Goal: Task Accomplishment & Management: Manage account settings

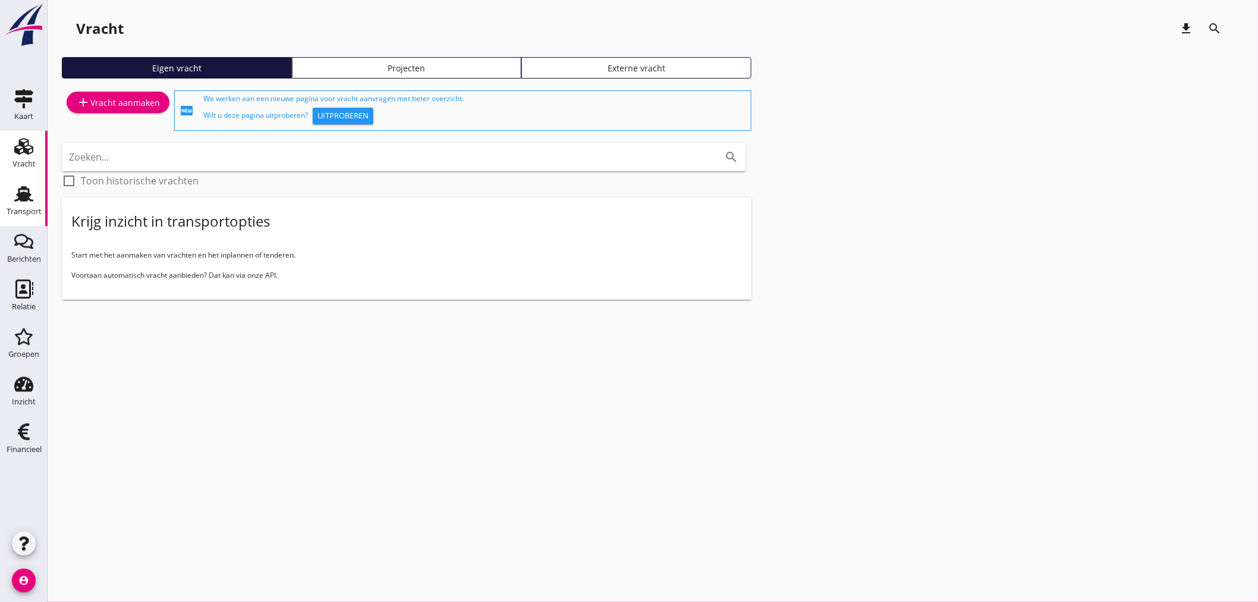
click at [30, 211] on div "Transport" at bounding box center [24, 212] width 35 height 8
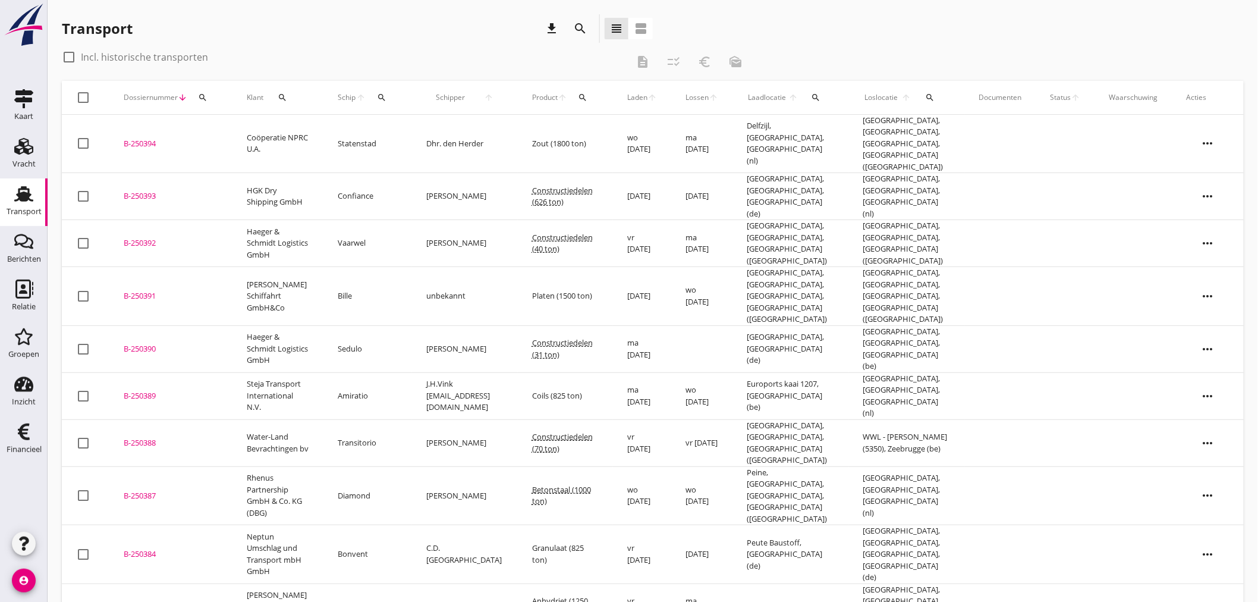
click at [381, 94] on icon "search" at bounding box center [382, 98] width 10 height 10
click at [400, 135] on input "Zoek op (scheeps)naam" at bounding box center [435, 131] width 124 height 19
click at [423, 144] on div "Bonvent ENI: 02204518 (L:69.99 x B:7.20)" at bounding box center [461, 161] width 177 height 38
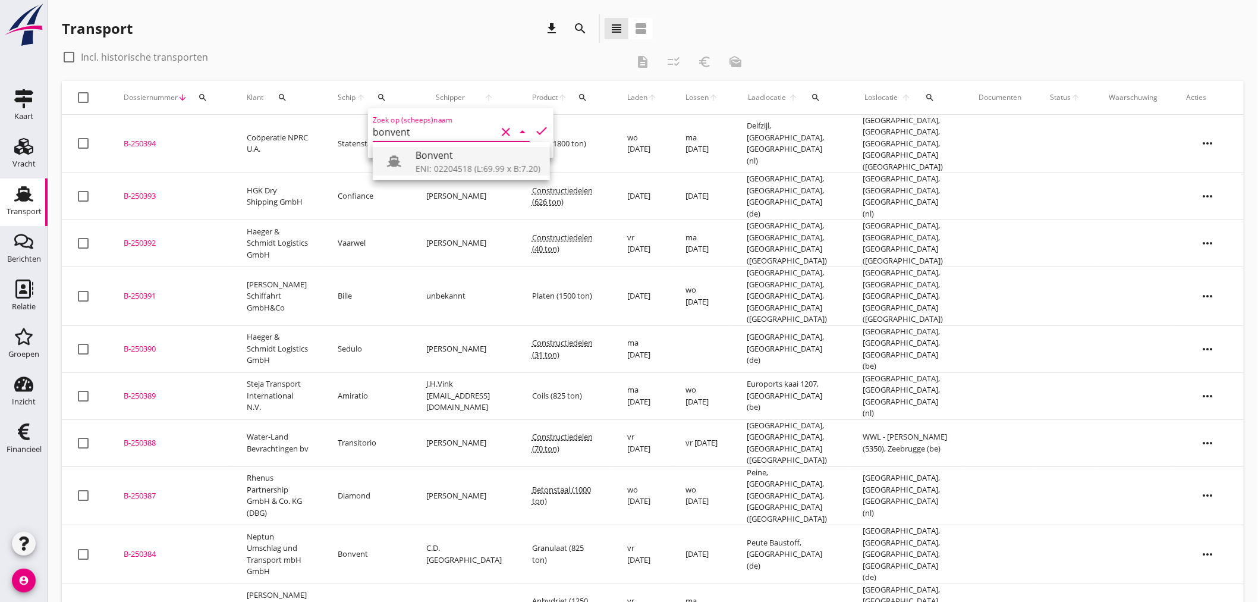
click at [423, 156] on div "Bonvent" at bounding box center [478, 155] width 125 height 14
click at [539, 125] on icon "check" at bounding box center [542, 131] width 14 height 14
type input "Bonvent"
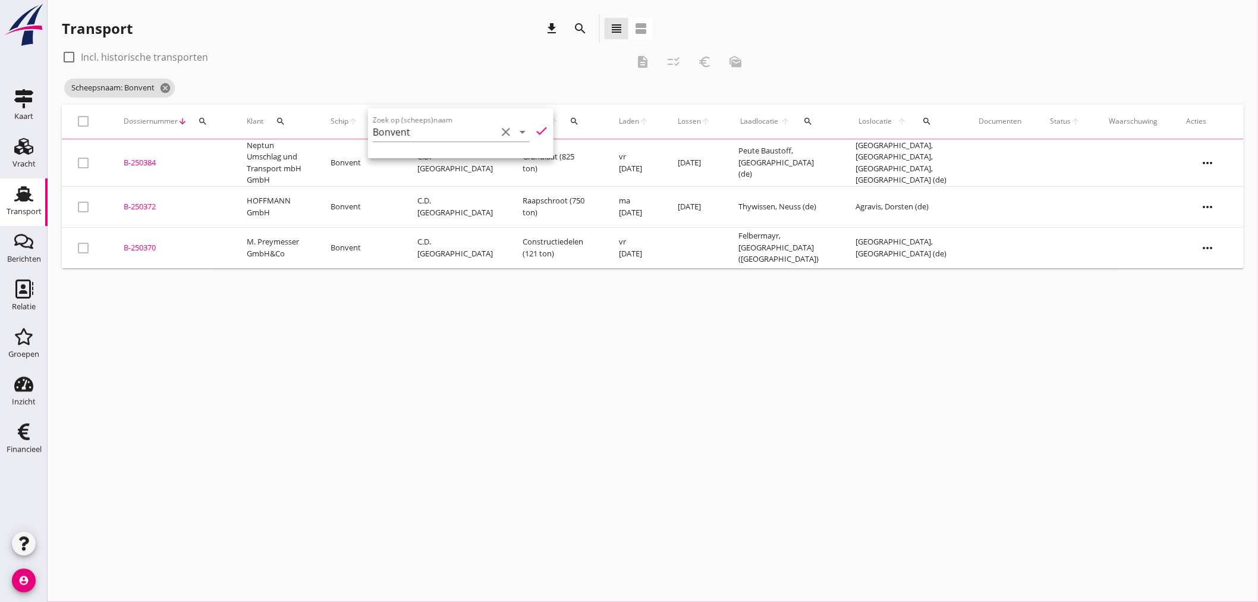
click at [337, 36] on div "Transport download search view_headline view_agenda" at bounding box center [357, 28] width 591 height 29
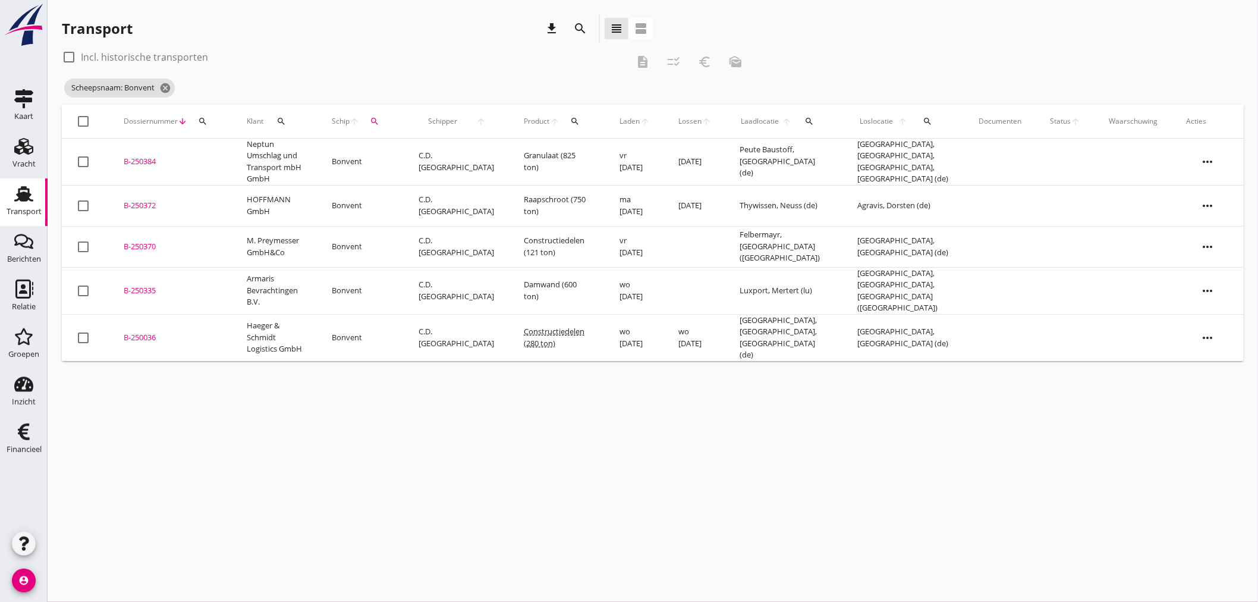
click at [708, 420] on div "cancel You are impersonating another user. Transport download search view_headl…" at bounding box center [653, 301] width 1211 height 602
click at [380, 117] on icon "search" at bounding box center [375, 122] width 10 height 10
click at [445, 157] on input "Bonvent" at bounding box center [448, 155] width 124 height 19
click at [454, 186] on div "ENI: 02318541 (L:85 x B:9.50)" at bounding box center [485, 192] width 113 height 12
click at [549, 153] on icon "check" at bounding box center [555, 154] width 14 height 14
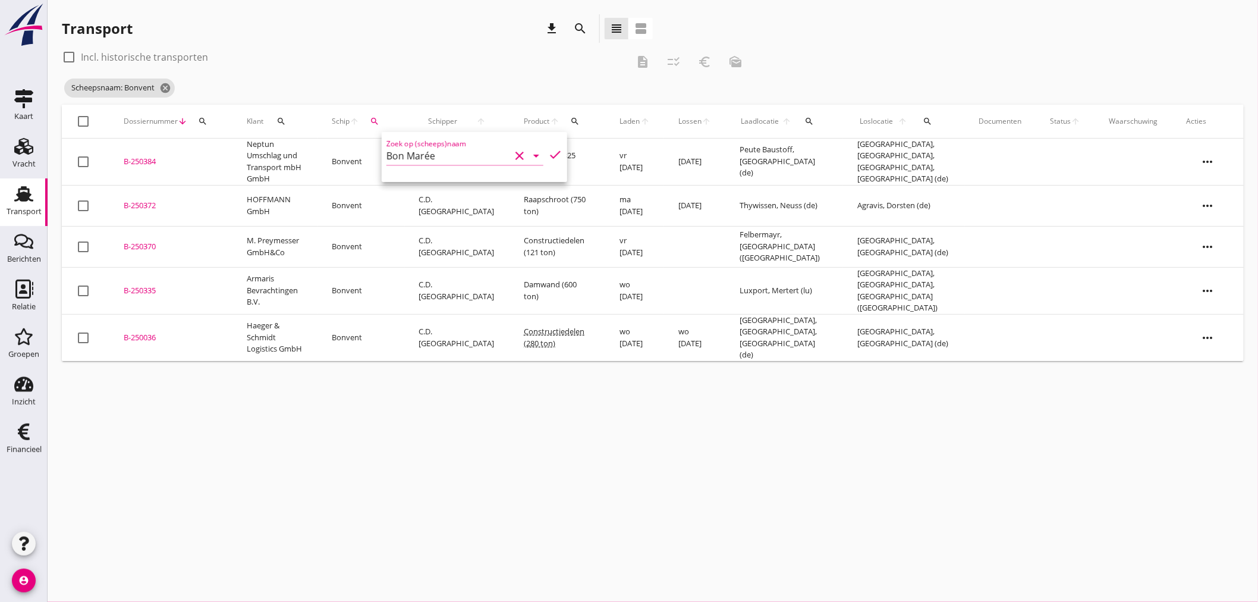
type input "Bon Marée"
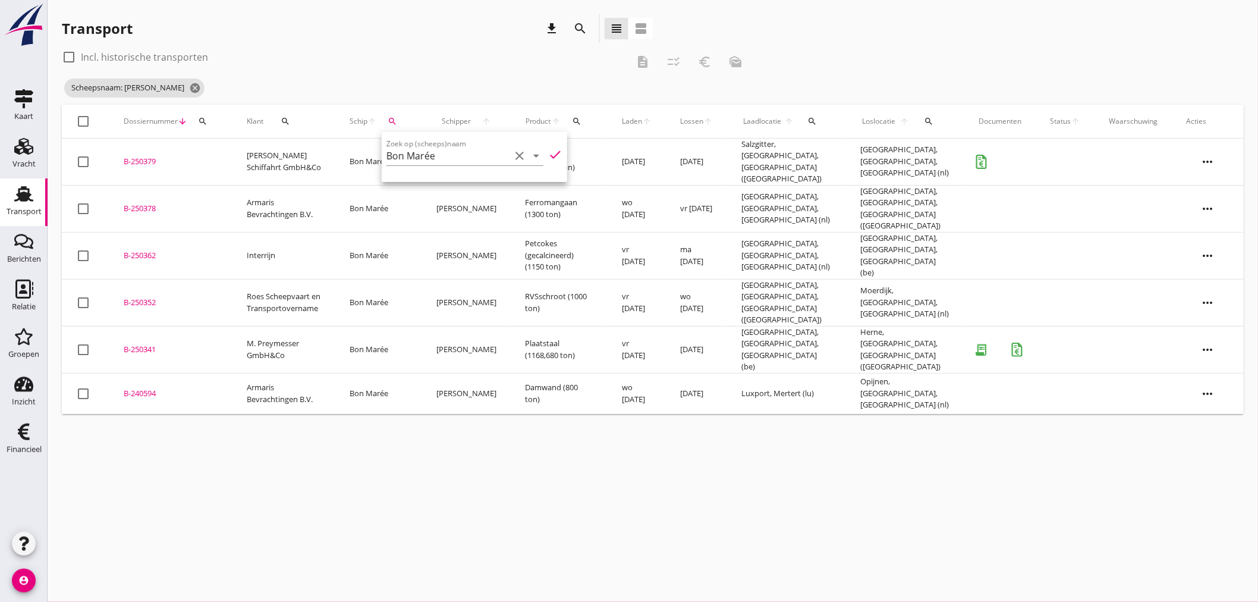
click at [730, 373] on td "Luxport, Mertert (lu)" at bounding box center [787, 393] width 119 height 41
click at [815, 328] on td "[GEOGRAPHIC_DATA], [GEOGRAPHIC_DATA], [GEOGRAPHIC_DATA] (be)" at bounding box center [787, 349] width 119 height 47
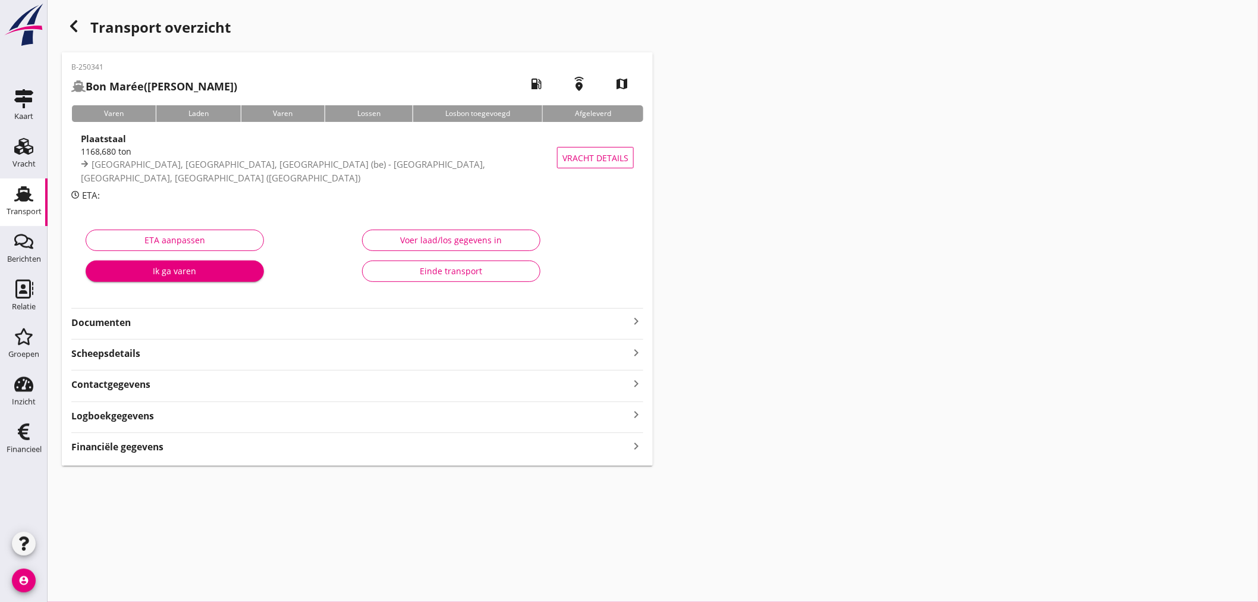
click at [183, 445] on div "Financiële gegevens keyboard_arrow_right" at bounding box center [357, 446] width 572 height 16
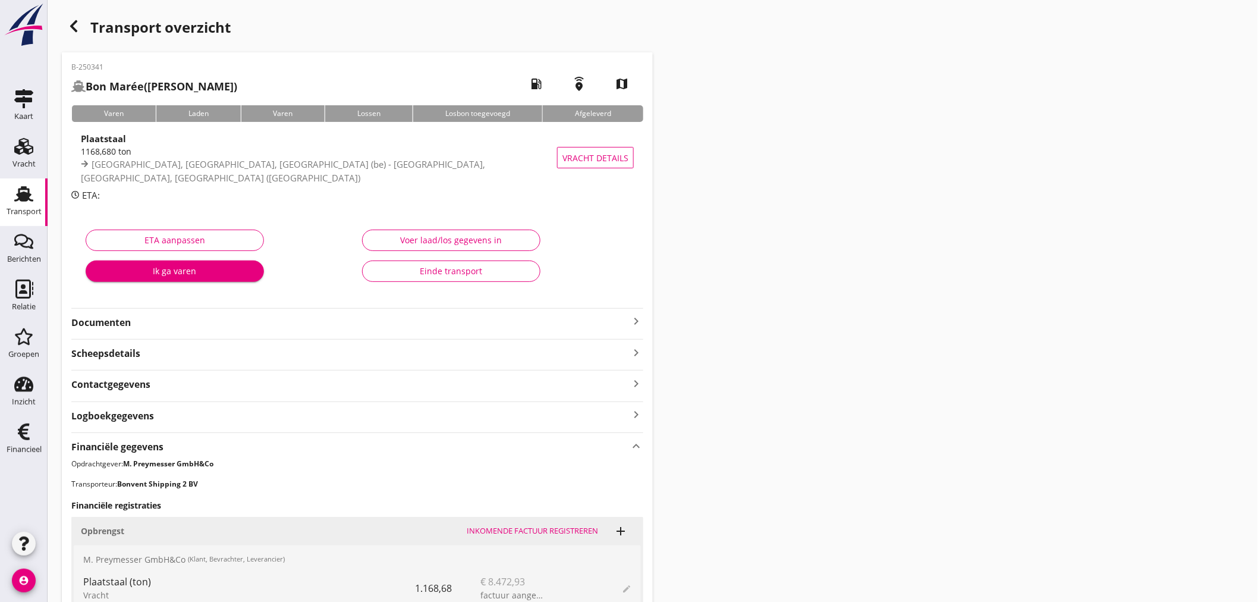
click at [81, 27] on div "button" at bounding box center [74, 26] width 24 height 24
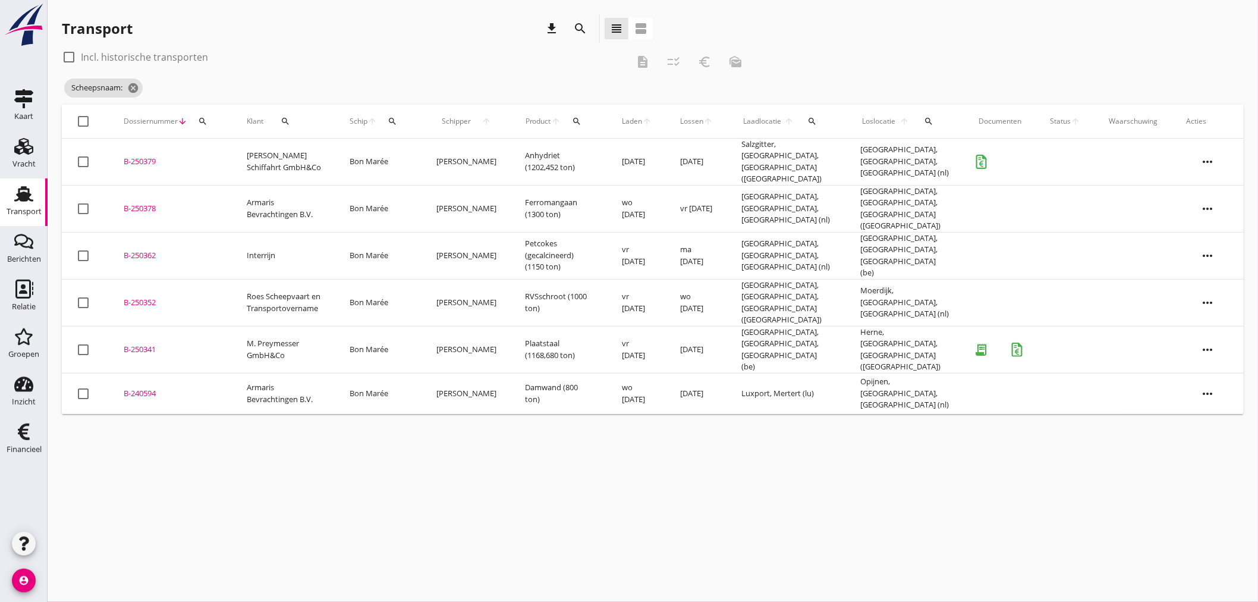
click at [559, 207] on td "Ferromangaan (1300 ton)" at bounding box center [559, 208] width 97 height 47
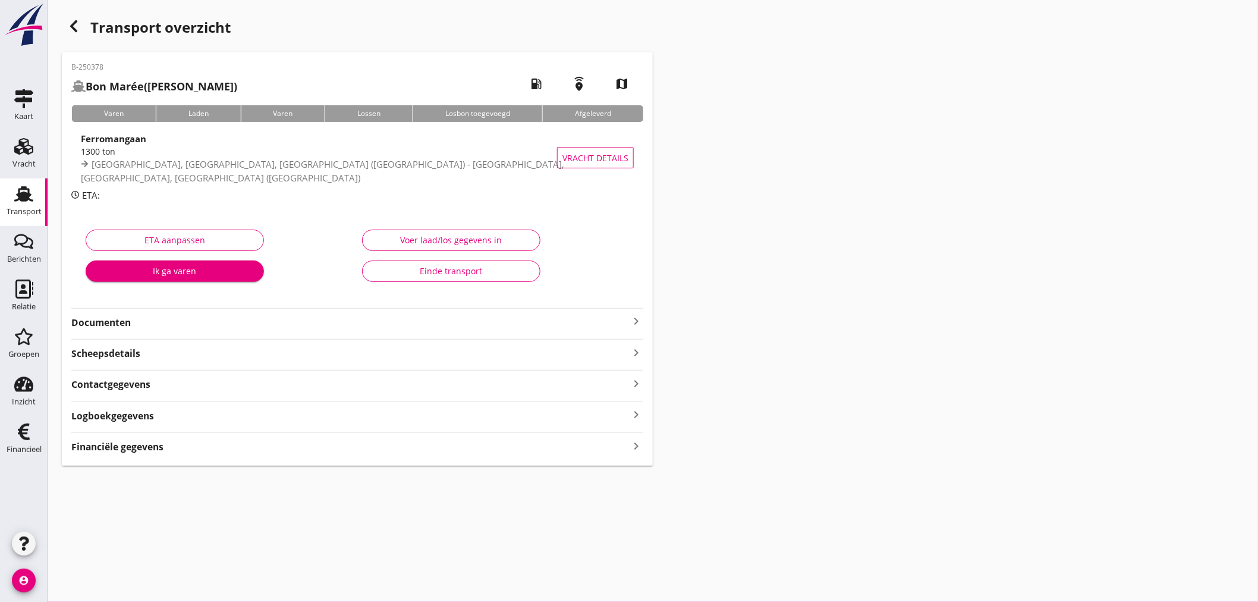
click at [217, 441] on div "Financiële gegevens keyboard_arrow_right" at bounding box center [357, 446] width 572 height 16
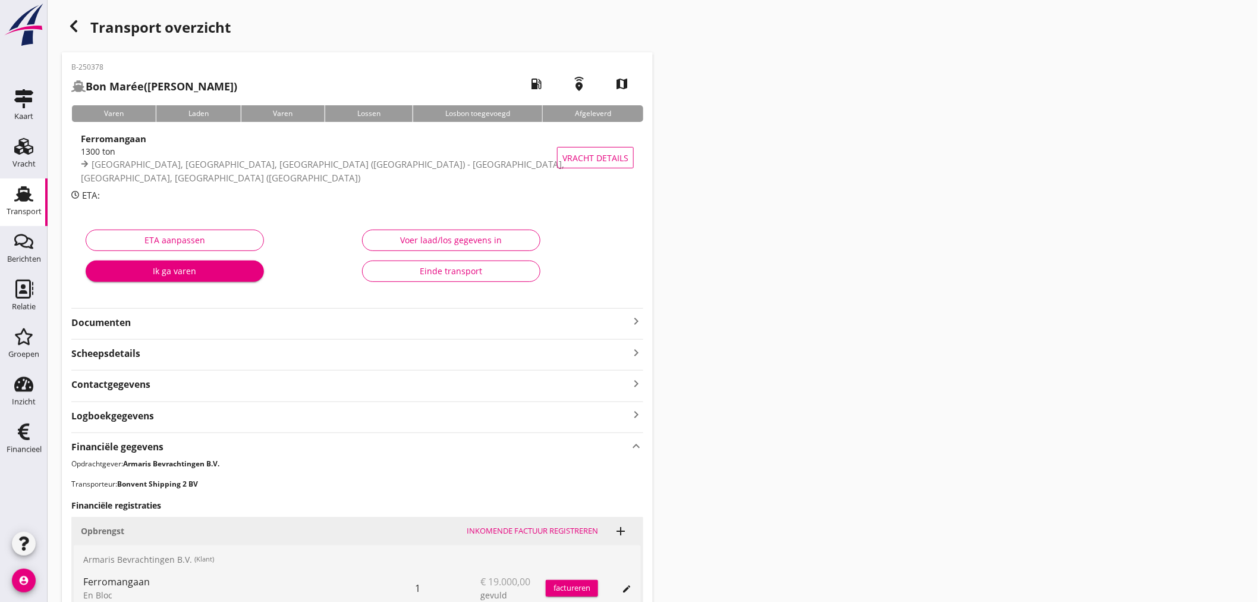
click at [80, 20] on icon "button" at bounding box center [74, 26] width 14 height 14
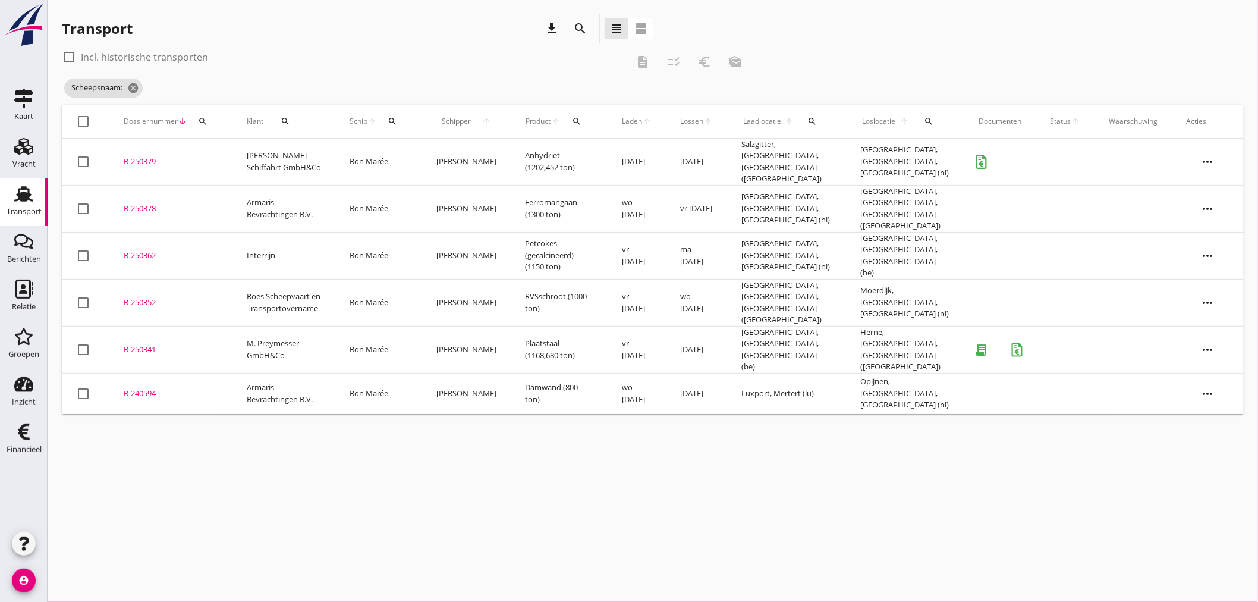
click at [397, 121] on icon "search" at bounding box center [393, 122] width 10 height 10
click at [448, 161] on input "Zoek op (scheeps)naam" at bounding box center [458, 155] width 124 height 19
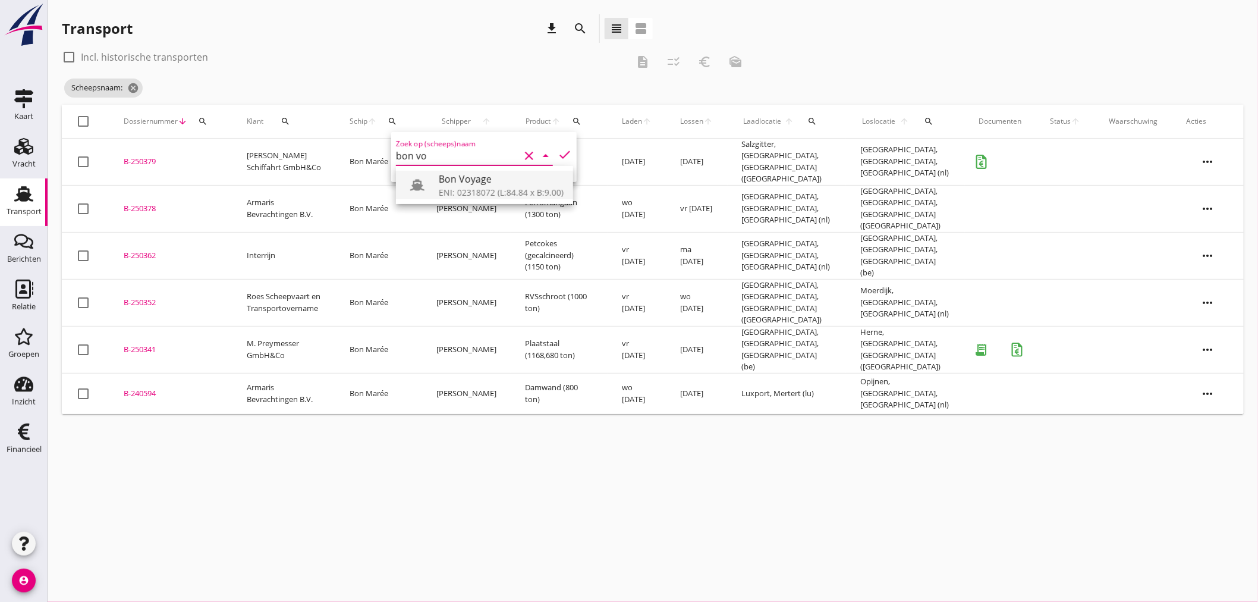
click at [480, 191] on div "ENI: 02318072 (L:84.84 x B:9.00)" at bounding box center [501, 192] width 125 height 12
click at [558, 153] on icon "check" at bounding box center [565, 154] width 14 height 14
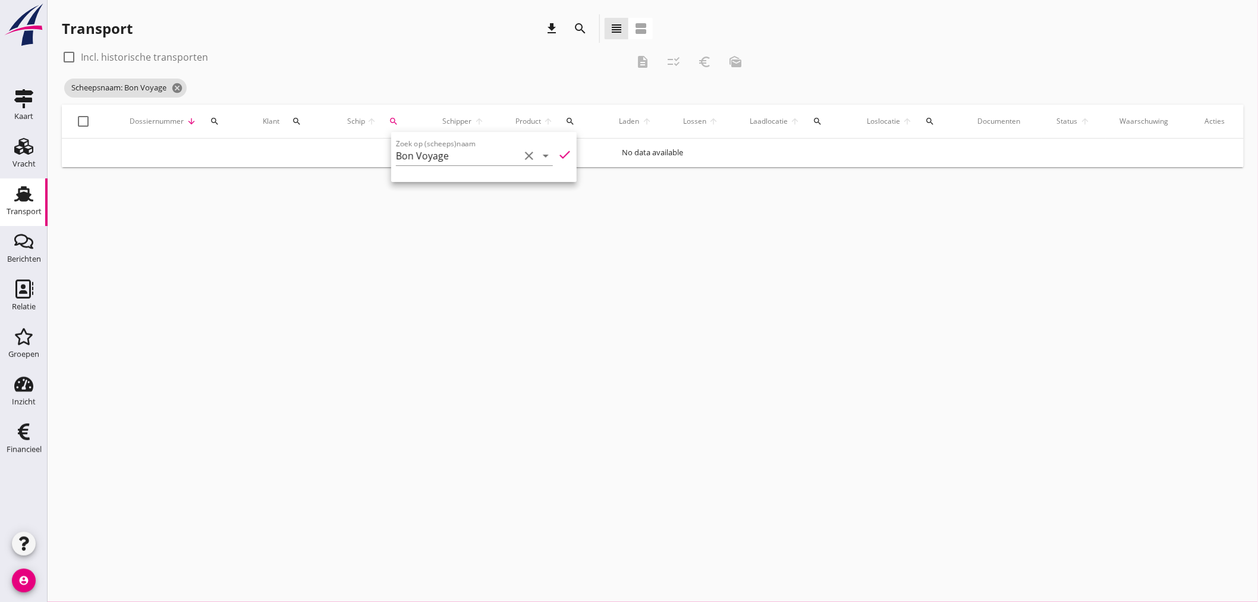
click at [560, 150] on icon "check" at bounding box center [565, 154] width 14 height 14
click at [479, 152] on input "Bon Voyage" at bounding box center [458, 155] width 124 height 19
click at [479, 178] on div "Bon Voyage" at bounding box center [501, 179] width 125 height 14
type input "Bon Voyage"
click at [564, 156] on icon "check" at bounding box center [565, 154] width 14 height 14
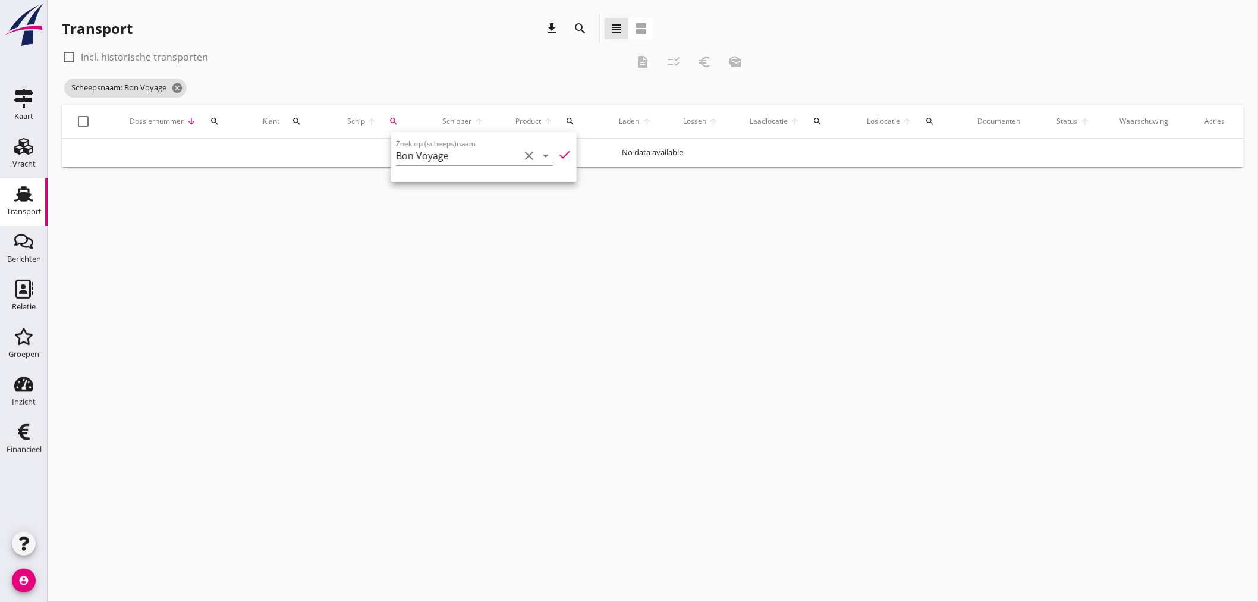
click at [558, 152] on icon "check" at bounding box center [565, 154] width 14 height 14
click at [467, 153] on input "Bon Voyage" at bounding box center [458, 155] width 124 height 19
click at [461, 172] on div "Bonvent" at bounding box center [501, 179] width 125 height 14
click at [561, 158] on icon "check" at bounding box center [565, 154] width 14 height 14
type input "Bonvent"
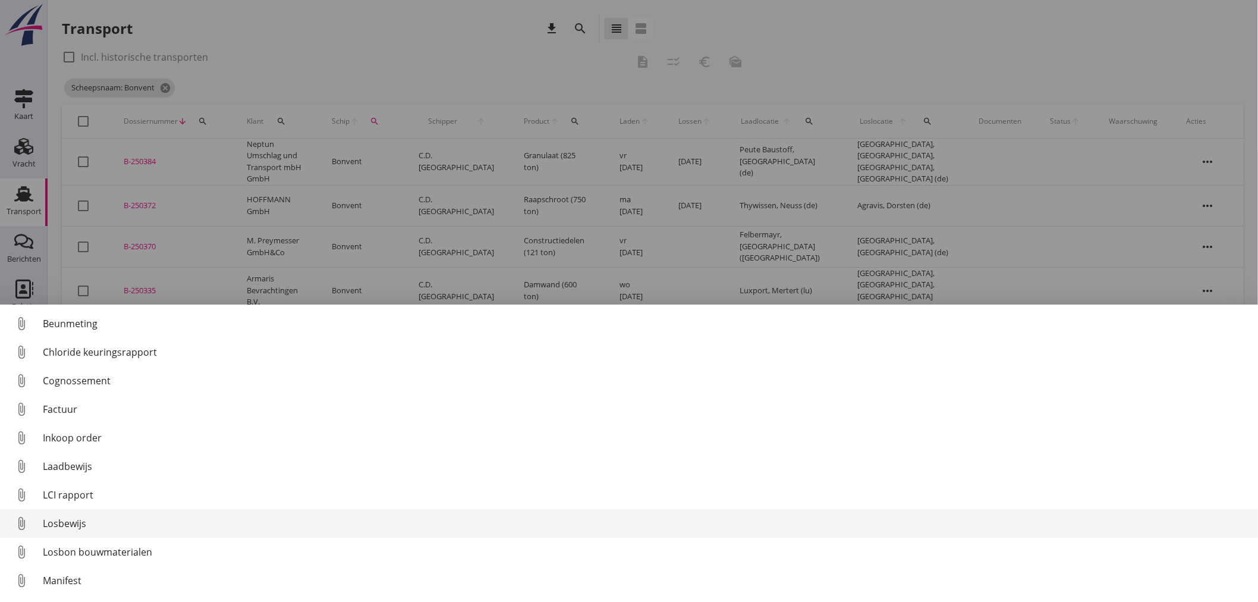
click at [73, 519] on div "Losbewijs" at bounding box center [646, 523] width 1206 height 14
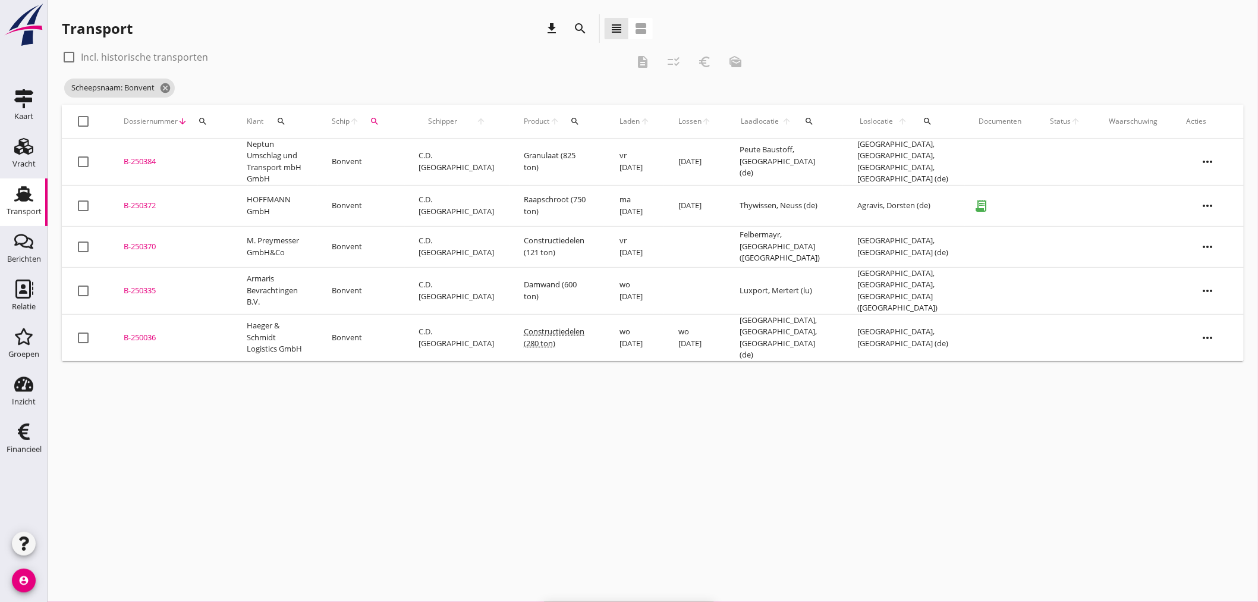
click at [726, 197] on td "Thywissen, Neuss (de)" at bounding box center [784, 205] width 118 height 41
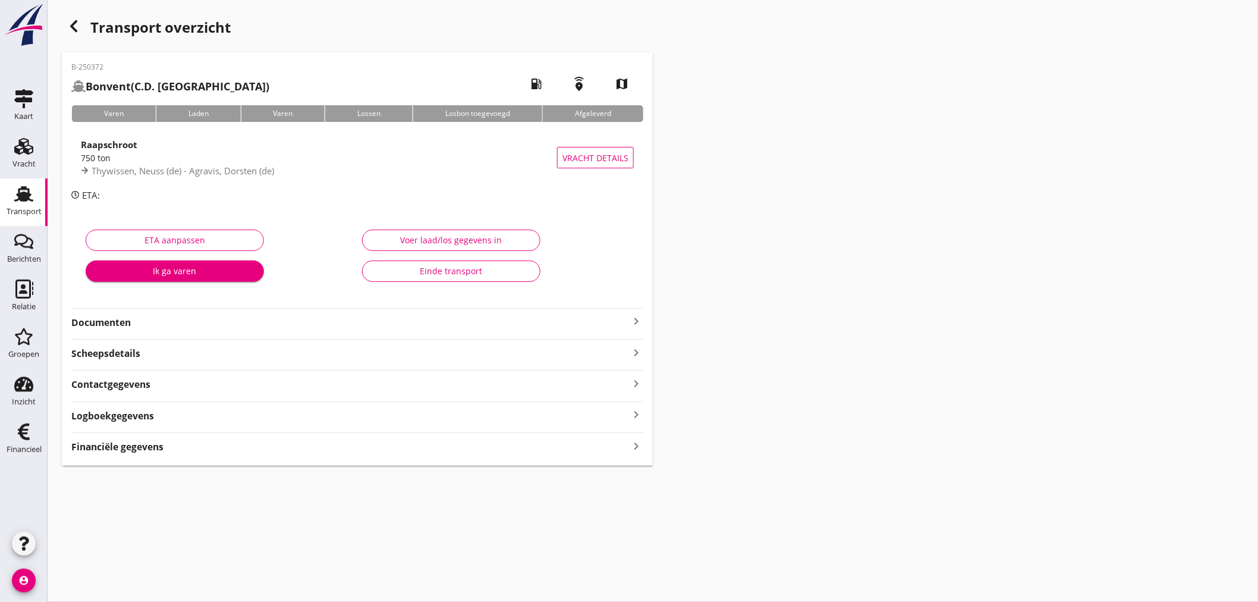
click at [502, 244] on div "Voer laad/los gegevens in" at bounding box center [451, 240] width 158 height 12
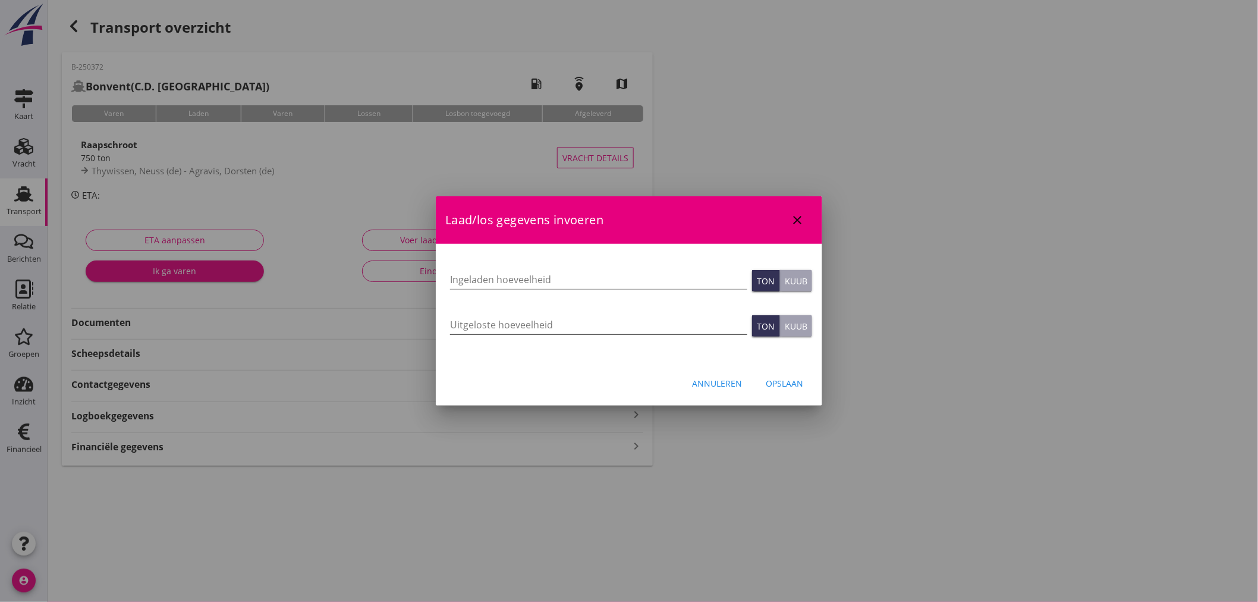
click at [684, 332] on input "Uitgeloste hoeveelheid" at bounding box center [598, 324] width 297 height 19
type input "746.195"
click at [604, 279] on input "Ingeladen hoeveelheid" at bounding box center [598, 279] width 297 height 19
click at [653, 280] on input "Ingeladen hoeveelheid" at bounding box center [598, 279] width 297 height 19
click at [650, 283] on input "749.344" at bounding box center [598, 279] width 297 height 19
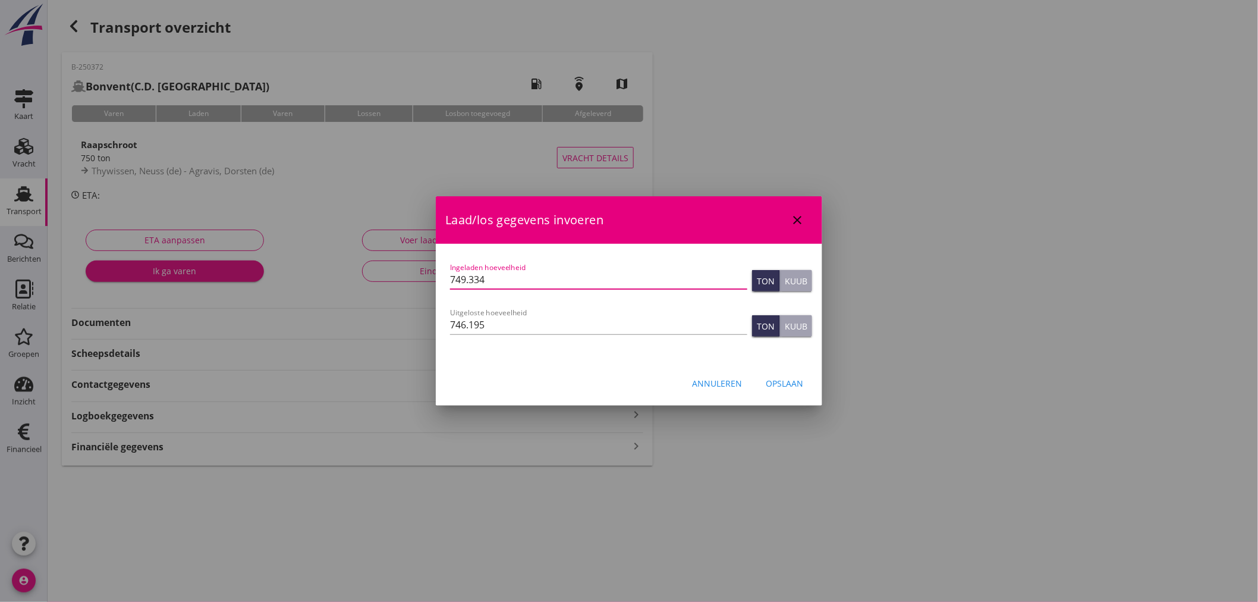
type input "749.334"
click at [664, 357] on div "Let op: dit dossier heeft al een factuur. Het aanpassen van de laad/losgegevens…" at bounding box center [629, 303] width 386 height 119
click at [788, 377] on div "Opslaan" at bounding box center [784, 383] width 37 height 12
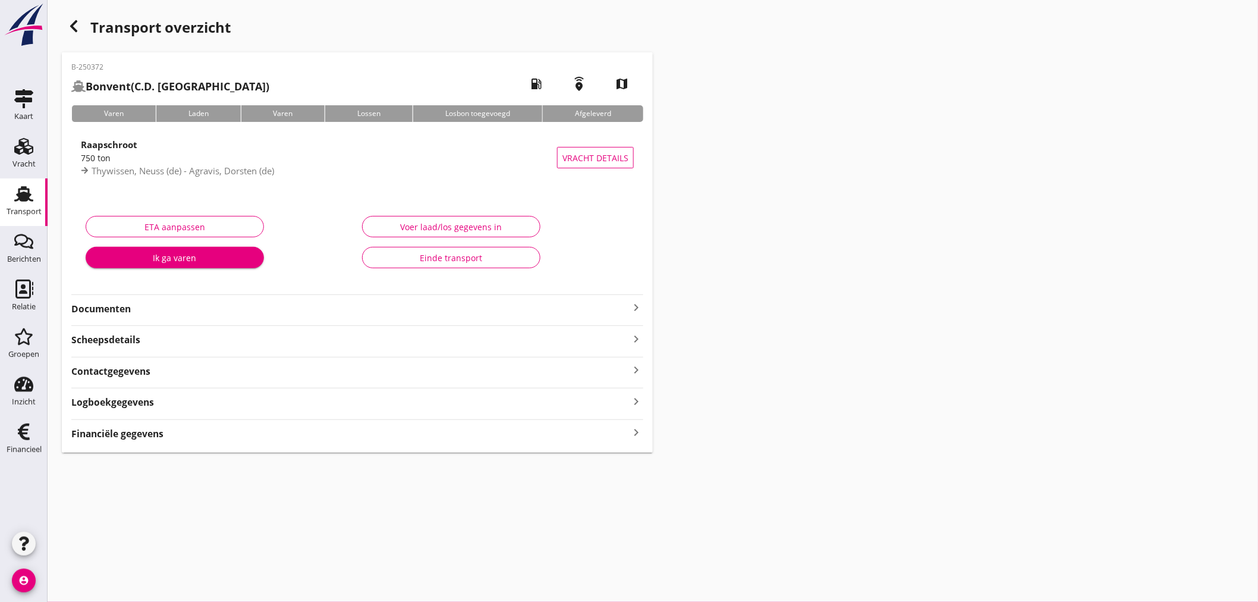
click at [634, 432] on icon "keyboard_arrow_right" at bounding box center [636, 433] width 14 height 16
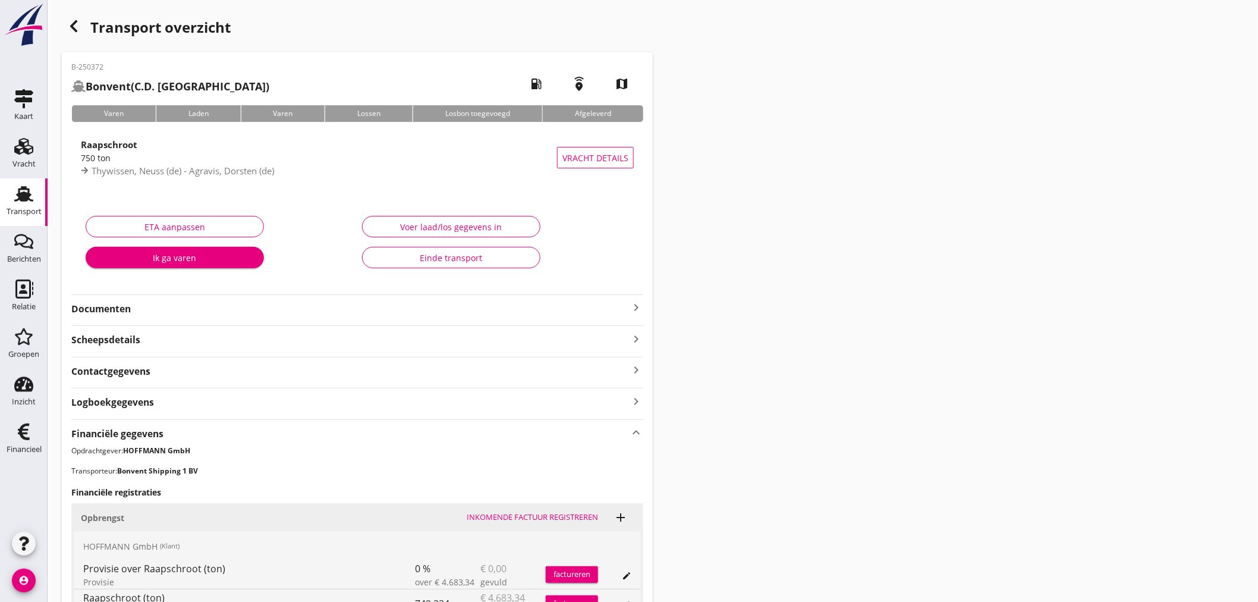
scroll to position [258, 0]
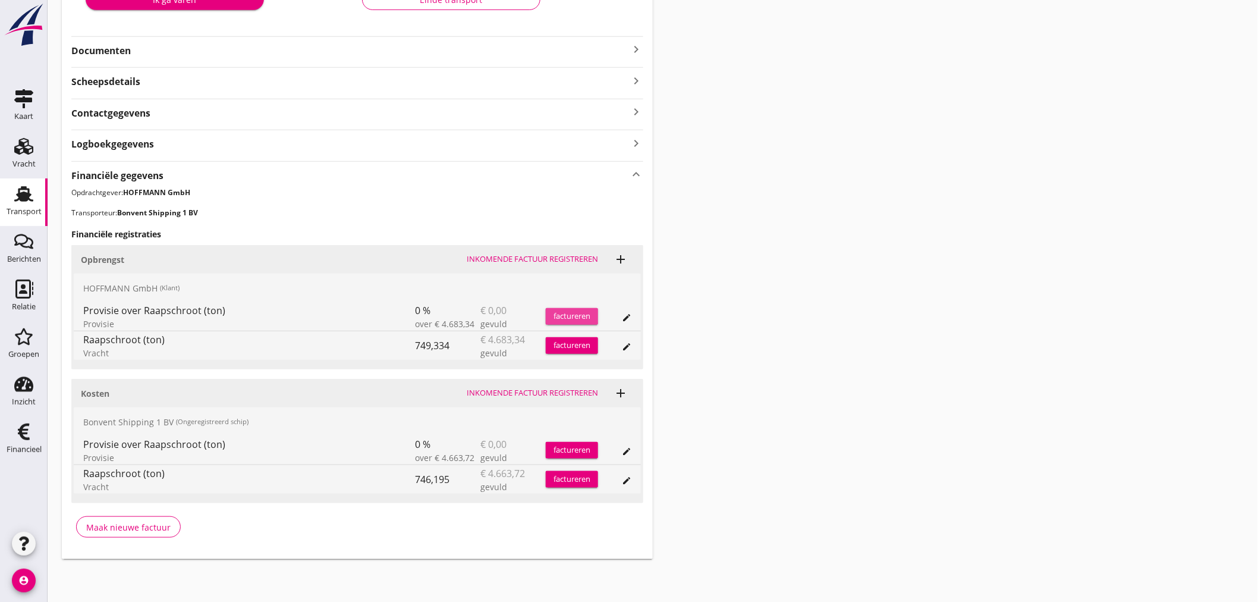
click at [576, 316] on div "factureren" at bounding box center [572, 316] width 52 height 12
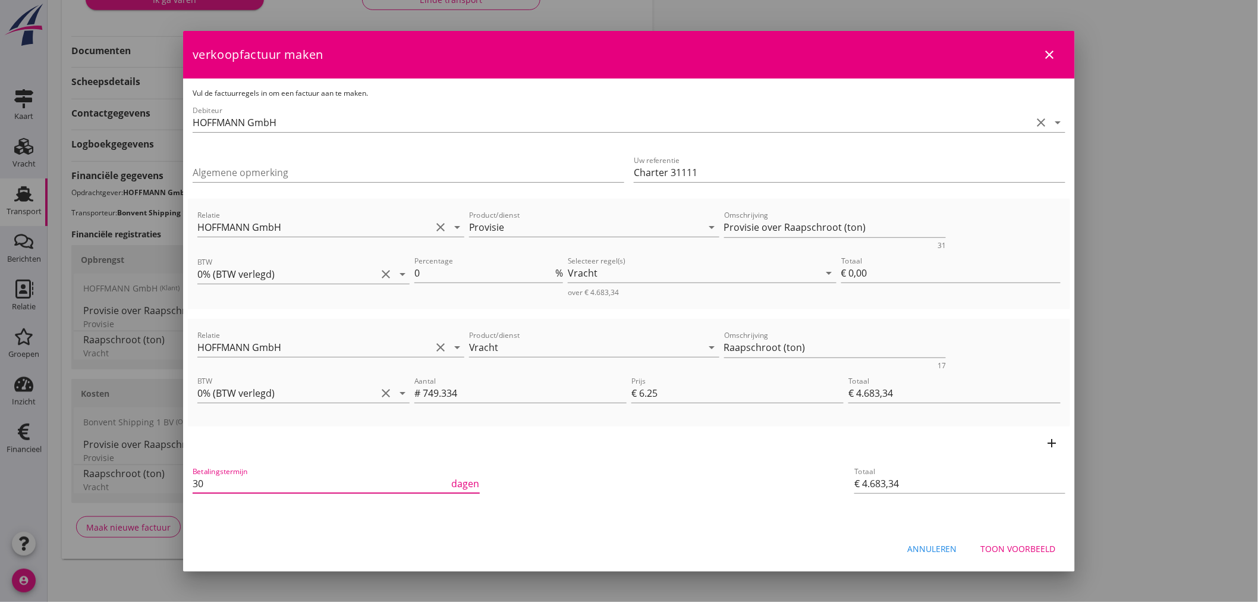
drag, startPoint x: 227, startPoint y: 482, endPoint x: 174, endPoint y: 476, distance: 53.3
click at [174, 476] on div "21% (Hoog BTW tarief) 9% (Laag BTW tarief) 0% (BTW vrij) 0% (BTW verlegd) Vrach…" at bounding box center [629, 172] width 1258 height 860
type input "14"
click at [543, 467] on div "Betalingstermijn 14 dagen" at bounding box center [481, 484] width 583 height 45
click at [1056, 214] on icon "clear" at bounding box center [1057, 210] width 14 height 14
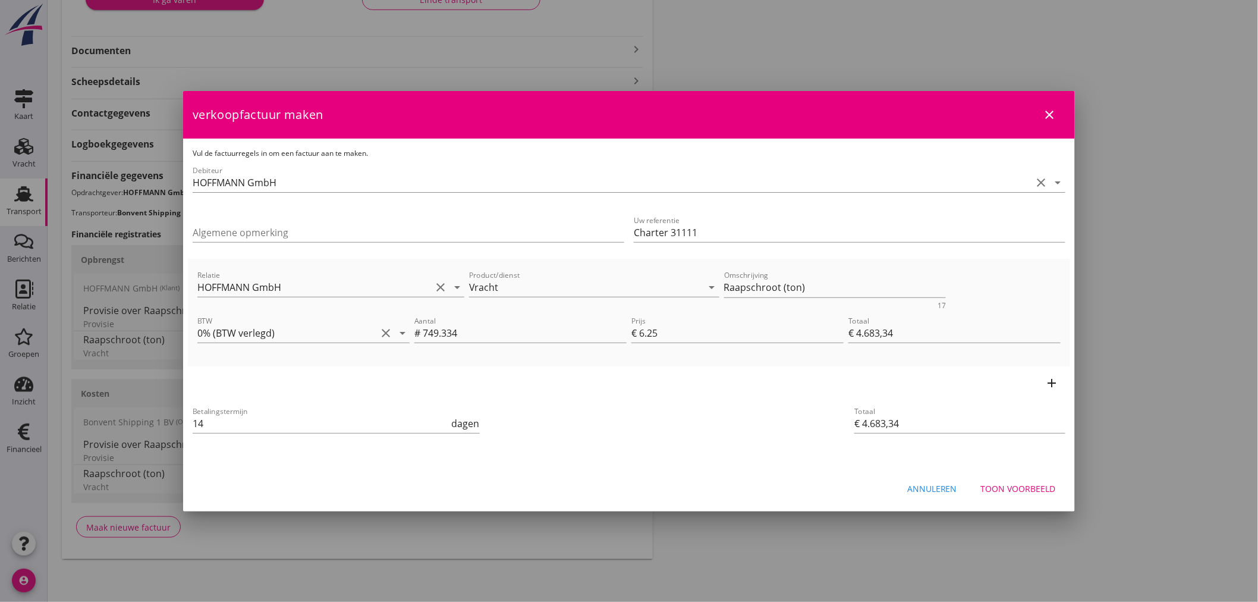
drag, startPoint x: 740, startPoint y: 432, endPoint x: 747, endPoint y: 419, distance: 14.4
click at [740, 432] on div "Betalingstermijn 14 dagen" at bounding box center [481, 424] width 583 height 45
click at [783, 288] on textarea "Raapschroot (ton)" at bounding box center [835, 288] width 222 height 20
paste textarea "[PERSON_NAME]"
drag, startPoint x: 458, startPoint y: 334, endPoint x: 423, endPoint y: 332, distance: 35.2
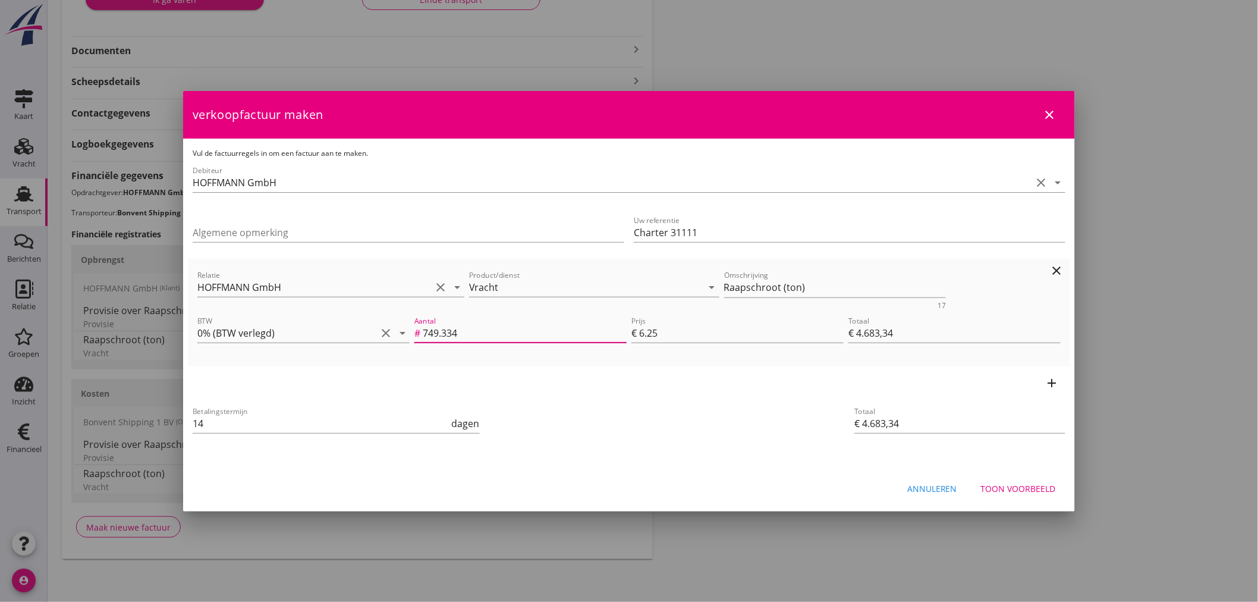
click at [423, 332] on input "749.334" at bounding box center [525, 332] width 204 height 19
click at [780, 287] on textarea "Raapschroot (ton)" at bounding box center [835, 288] width 222 height 20
click at [780, 288] on textarea "Raapschroot (ton)" at bounding box center [835, 288] width 222 height 20
click at [782, 288] on textarea "Raapschroot (ton)" at bounding box center [835, 288] width 222 height 20
paste textarea "749,334"
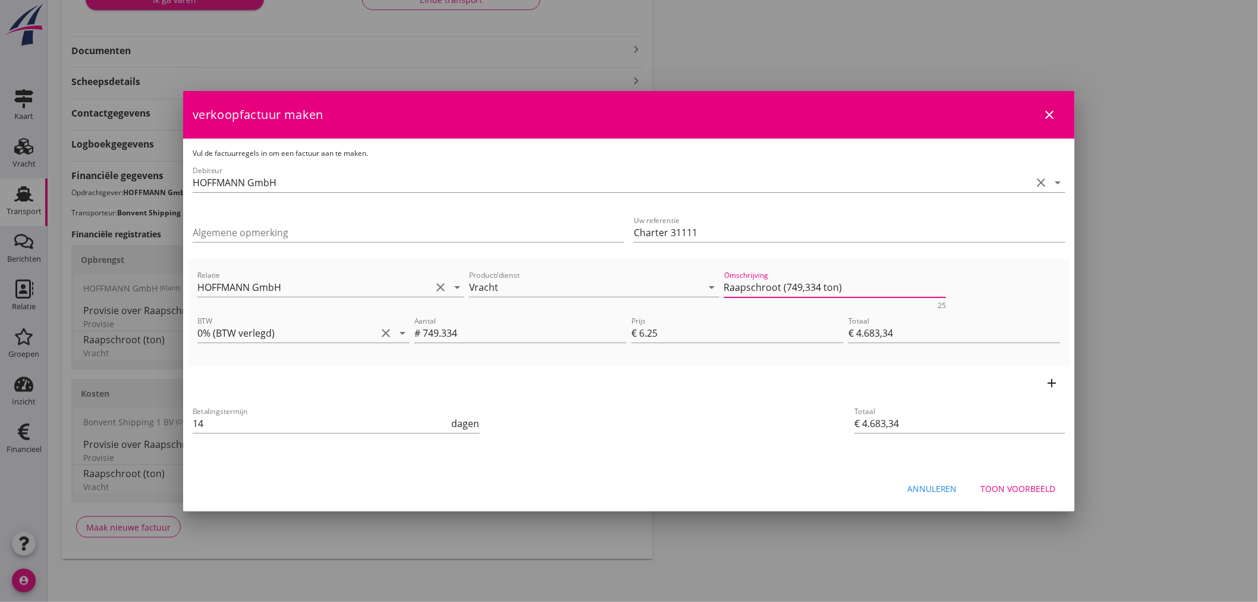
type textarea "Raapschroot (749,334 ton)"
click at [794, 406] on div "Betalingstermijn 14 dagen Totaal € 4.683,34" at bounding box center [629, 425] width 882 height 50
click at [724, 423] on div "Betalingstermijn 14 dagen" at bounding box center [481, 424] width 583 height 45
click at [1017, 484] on div "Toon voorbeeld" at bounding box center [1018, 488] width 75 height 12
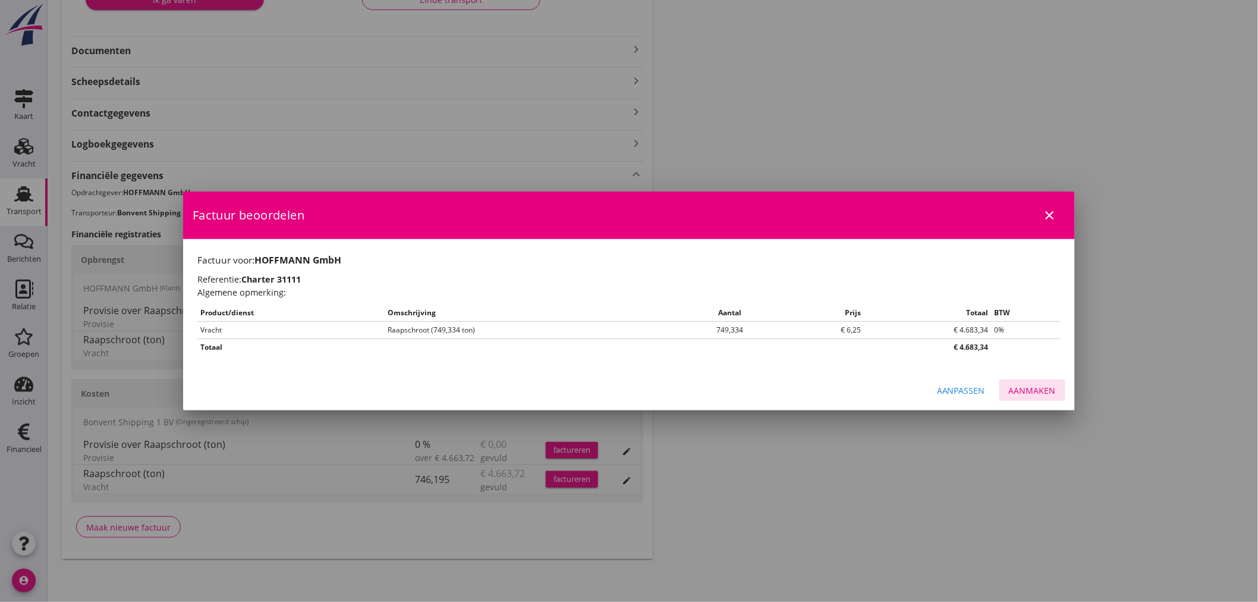
click at [1038, 389] on div "Aanmaken" at bounding box center [1032, 390] width 47 height 12
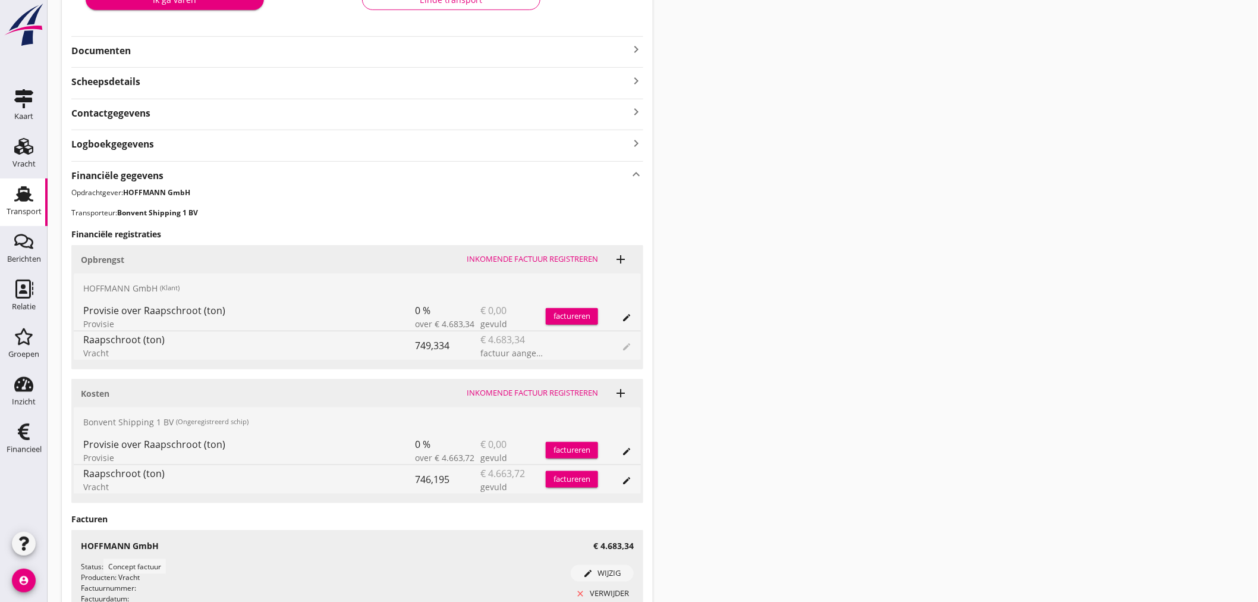
scroll to position [0, 0]
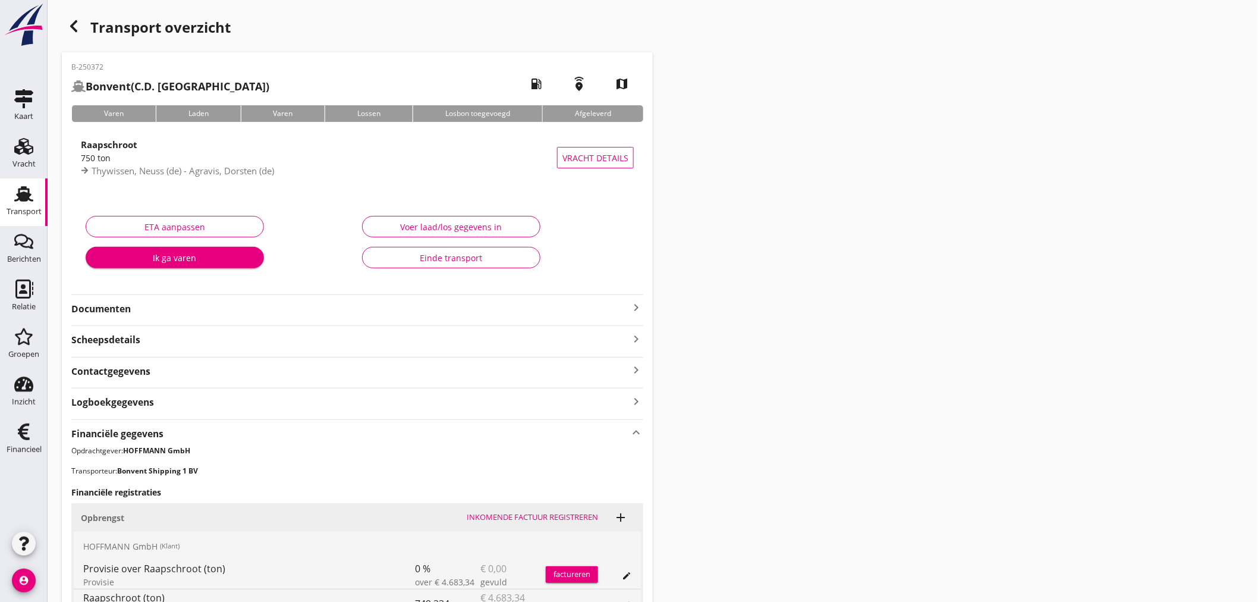
click at [599, 316] on strong "Documenten" at bounding box center [350, 309] width 558 height 14
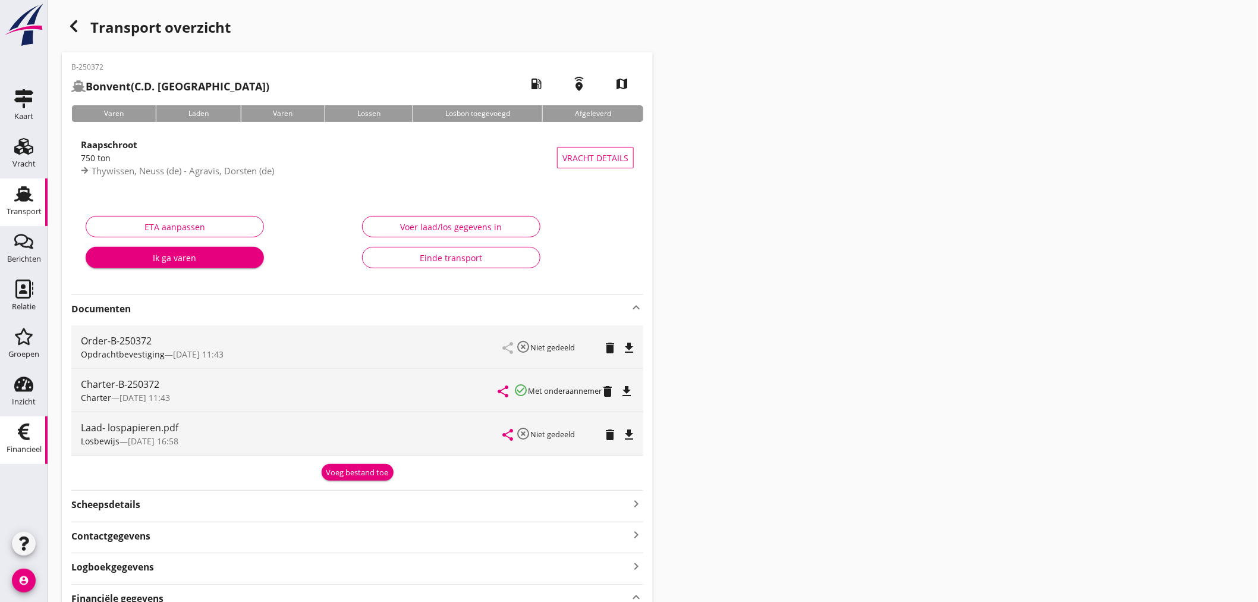
click at [25, 437] on use at bounding box center [24, 431] width 12 height 17
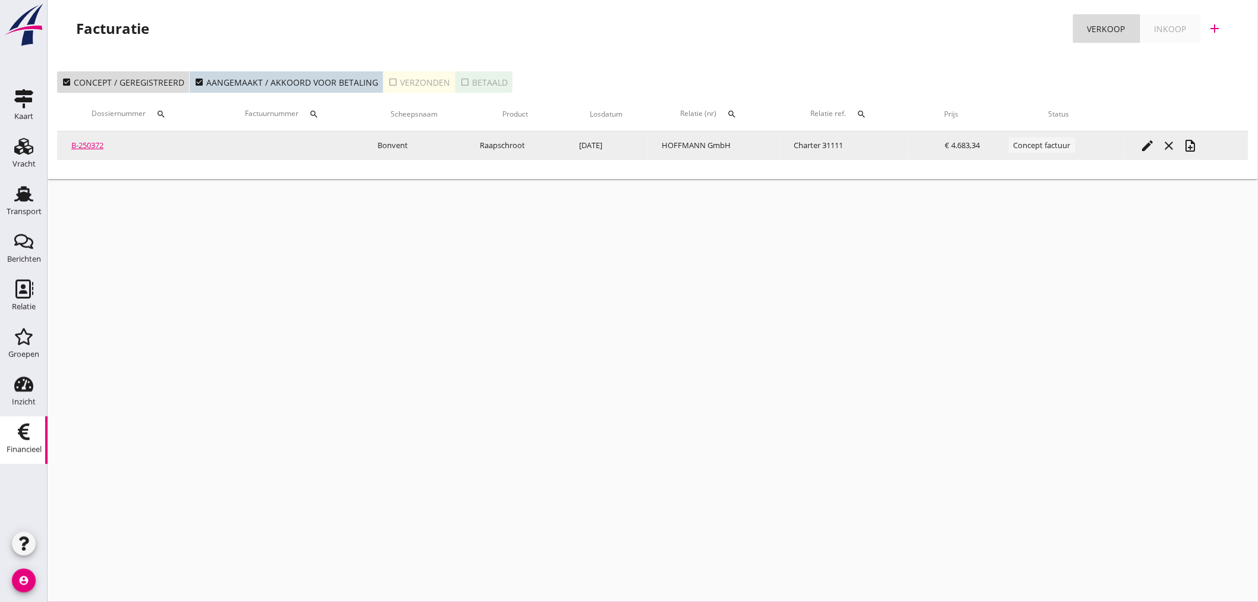
click at [1196, 146] on icon "note_add" at bounding box center [1191, 146] width 14 height 14
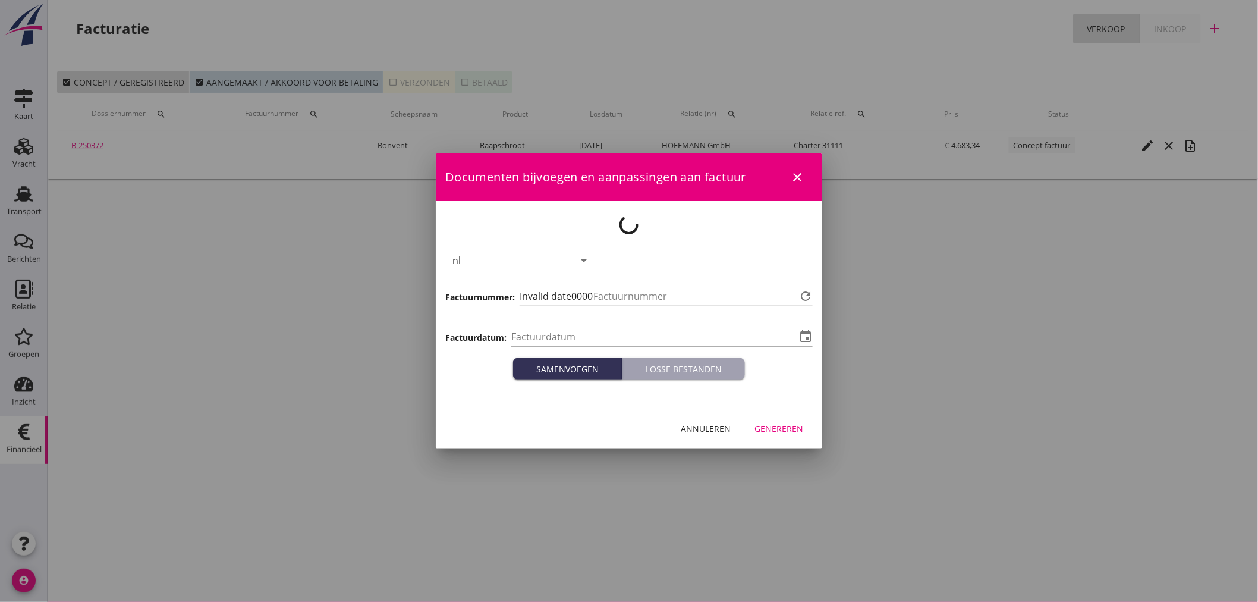
type input "[DATE]"
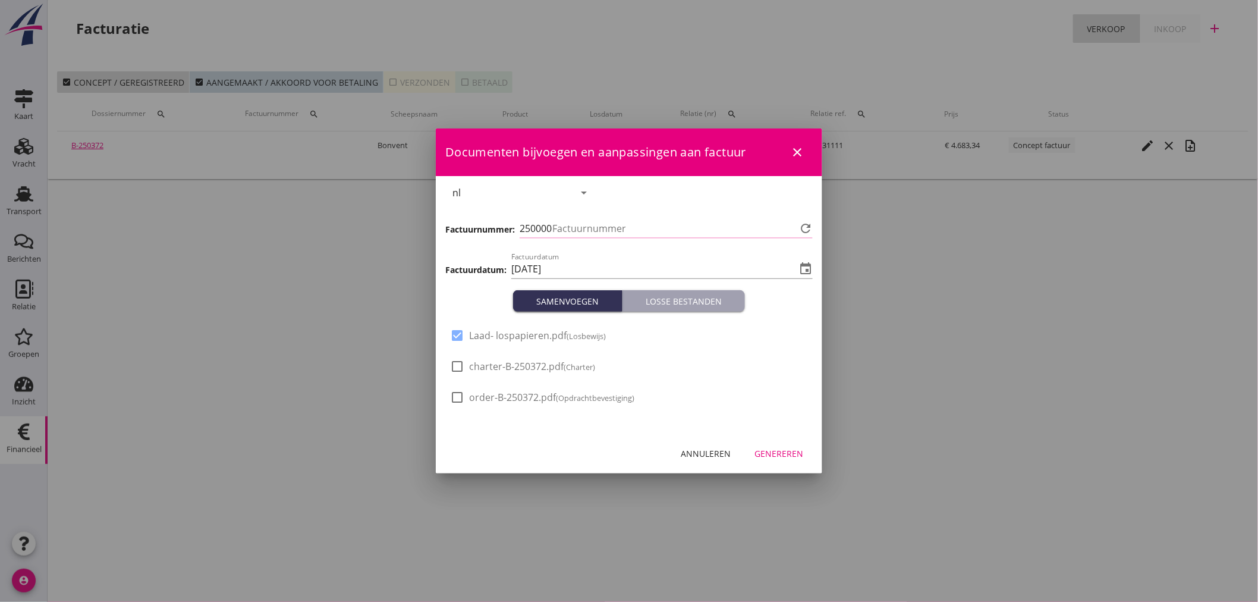
type input "455"
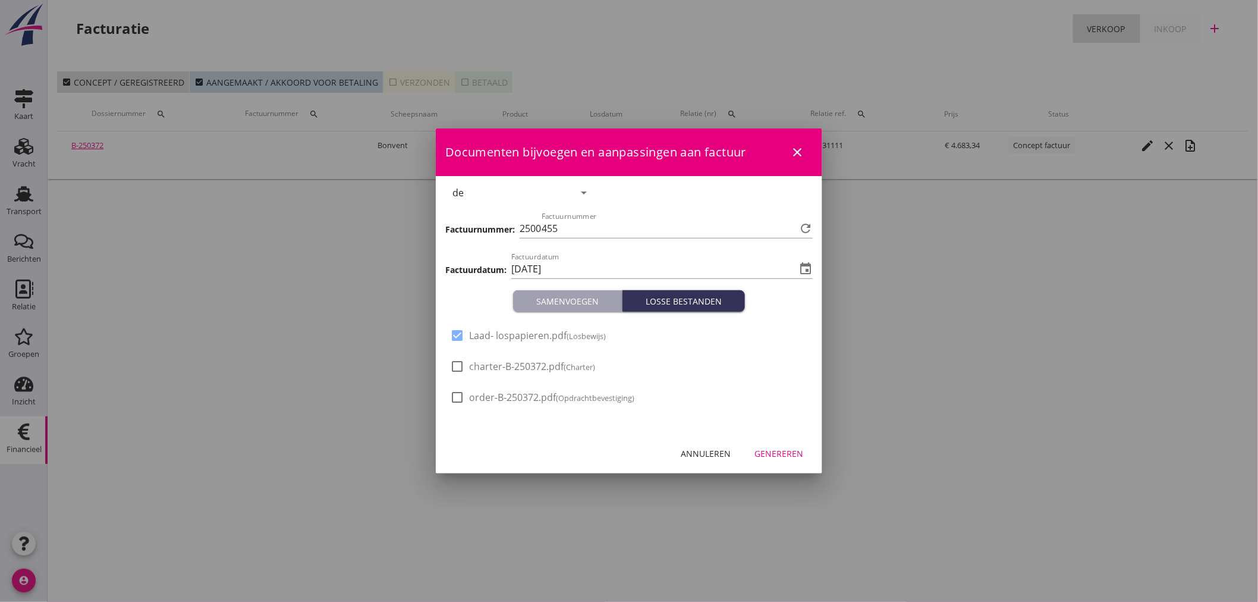
click at [770, 452] on div "Genereren" at bounding box center [779, 453] width 49 height 12
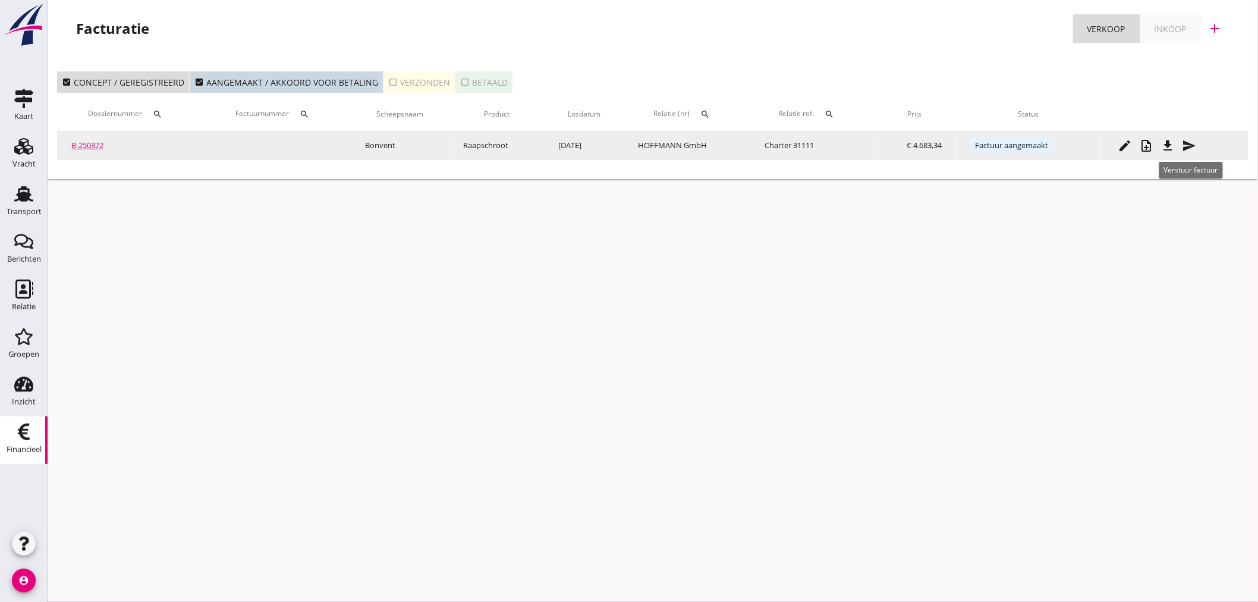
click at [1193, 143] on icon "send" at bounding box center [1190, 146] width 14 height 14
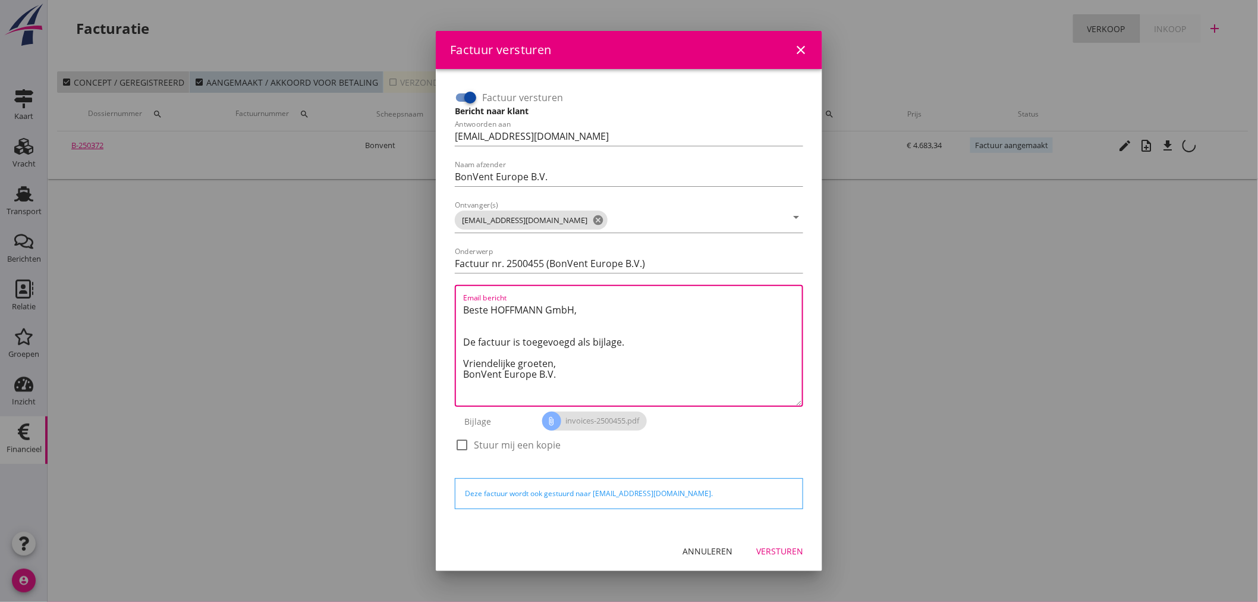
drag, startPoint x: 567, startPoint y: 305, endPoint x: 442, endPoint y: 304, distance: 124.3
click at [442, 304] on div "Factuur versturen Bericht naar klant Antwoorden aan [EMAIL_ADDRESS][DOMAIN_NAME…" at bounding box center [629, 299] width 386 height 461
drag, startPoint x: 637, startPoint y: 378, endPoint x: 461, endPoint y: 376, distance: 176.0
click at [461, 376] on div "Email bericht Guten Mittag, Im Anhang finden Sie die Abrechnung für die Reise d…" at bounding box center [629, 346] width 348 height 122
click at [466, 376] on textarea "Guten Mittag, Im Anhang finden Sie die Abrechnung für die Reise der MS [PERSON_…" at bounding box center [632, 352] width 339 height 105
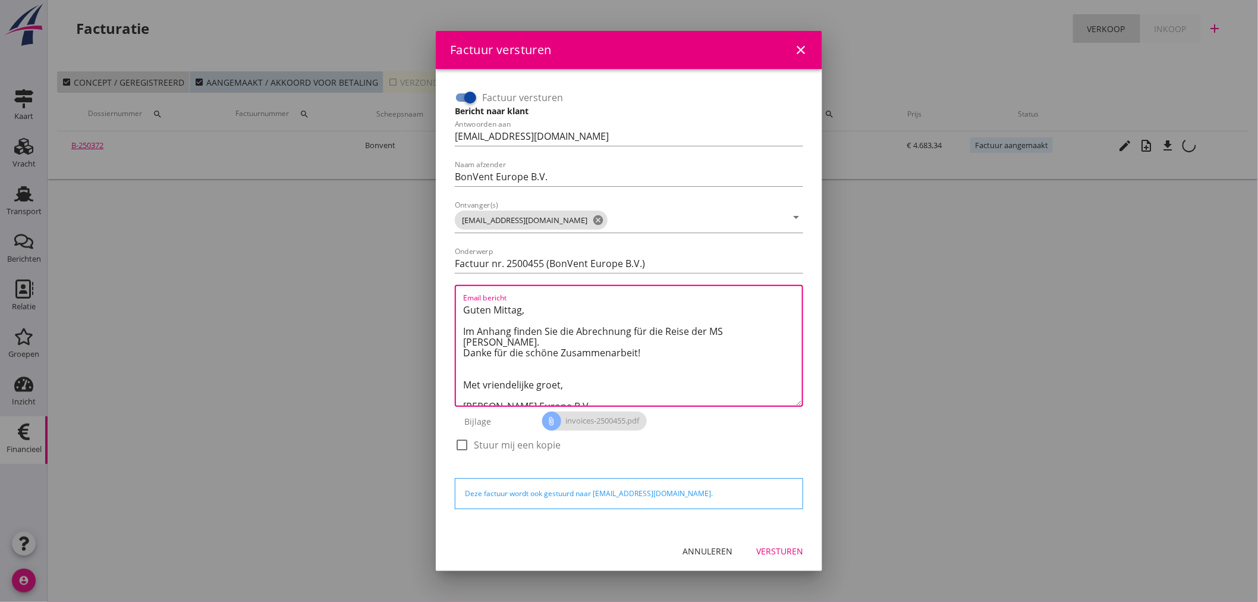
click at [584, 354] on textarea "Guten Mittag, Im Anhang finden Sie die Abrechnung für die Reise der MS [PERSON_…" at bounding box center [632, 352] width 339 height 105
type textarea "Guten Mittag, Im Anhang finden Sie die Abrechnung für die Reise der MS [PERSON_…"
click at [557, 356] on textarea "Guten Mittag, Im Anhang finden Sie die Abrechnung für die Reise der MS [PERSON_…" at bounding box center [632, 352] width 339 height 105
click at [515, 362] on textarea "Guten Mittag, Im Anhang finden Sie die Abrechnung für die Reise der MS [PERSON_…" at bounding box center [632, 352] width 339 height 105
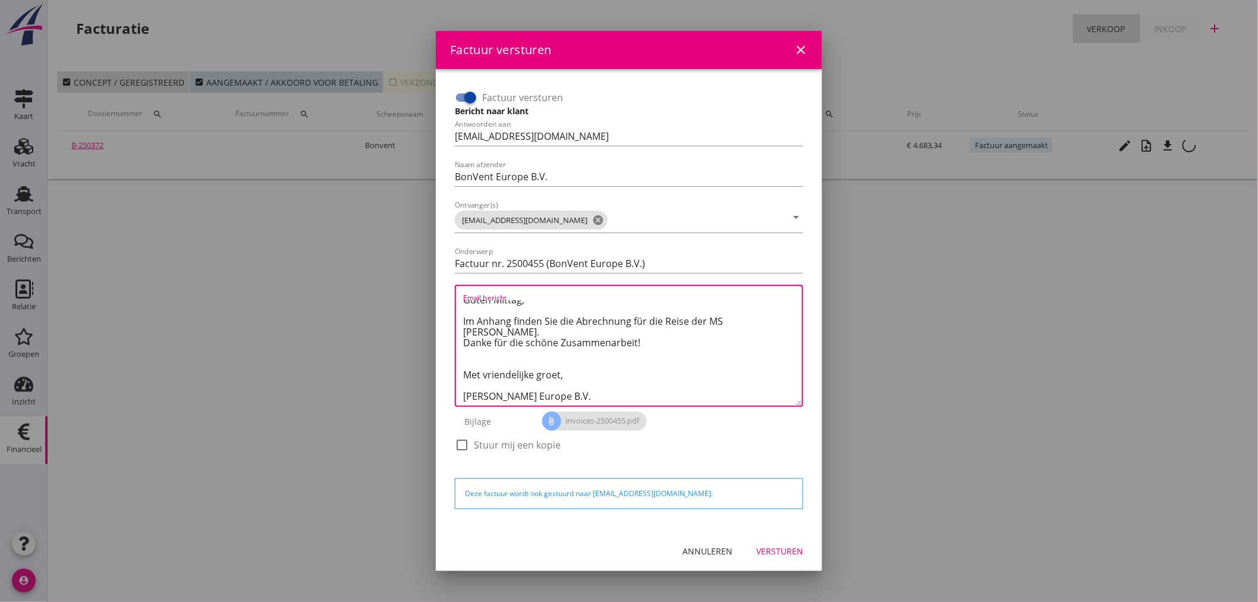
click at [778, 545] on div "Versturen" at bounding box center [779, 551] width 47 height 12
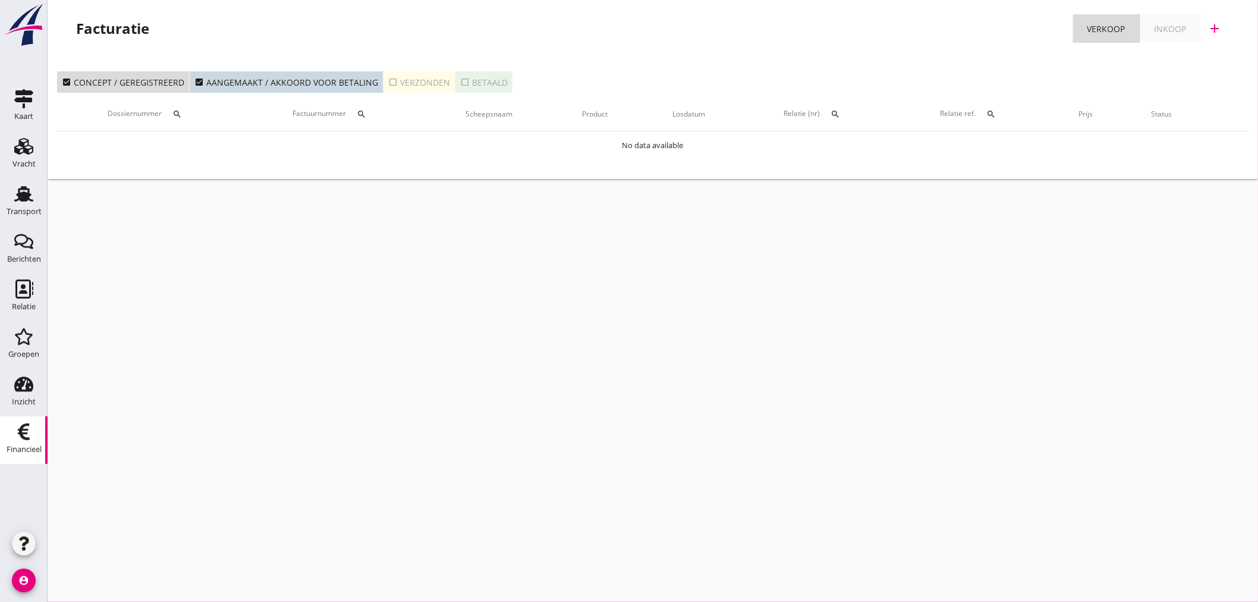
click at [388, 79] on icon "check_box_outline_blank" at bounding box center [393, 82] width 10 height 10
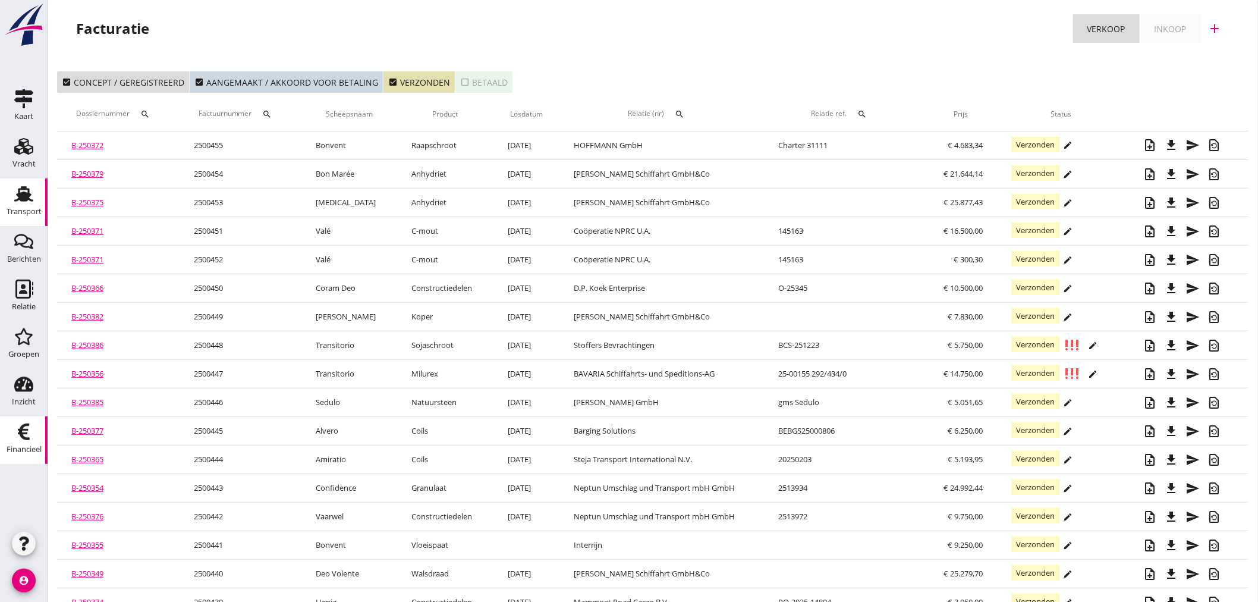
click at [21, 214] on div "Transport" at bounding box center [24, 212] width 35 height 8
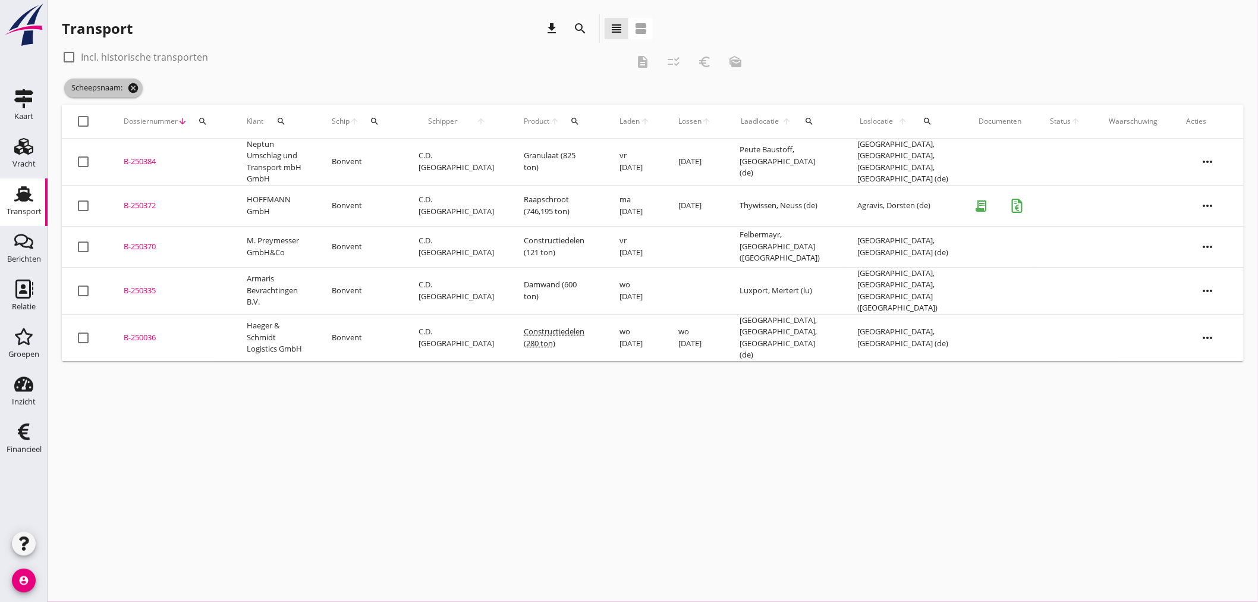
click at [131, 88] on icon "cancel" at bounding box center [133, 88] width 12 height 12
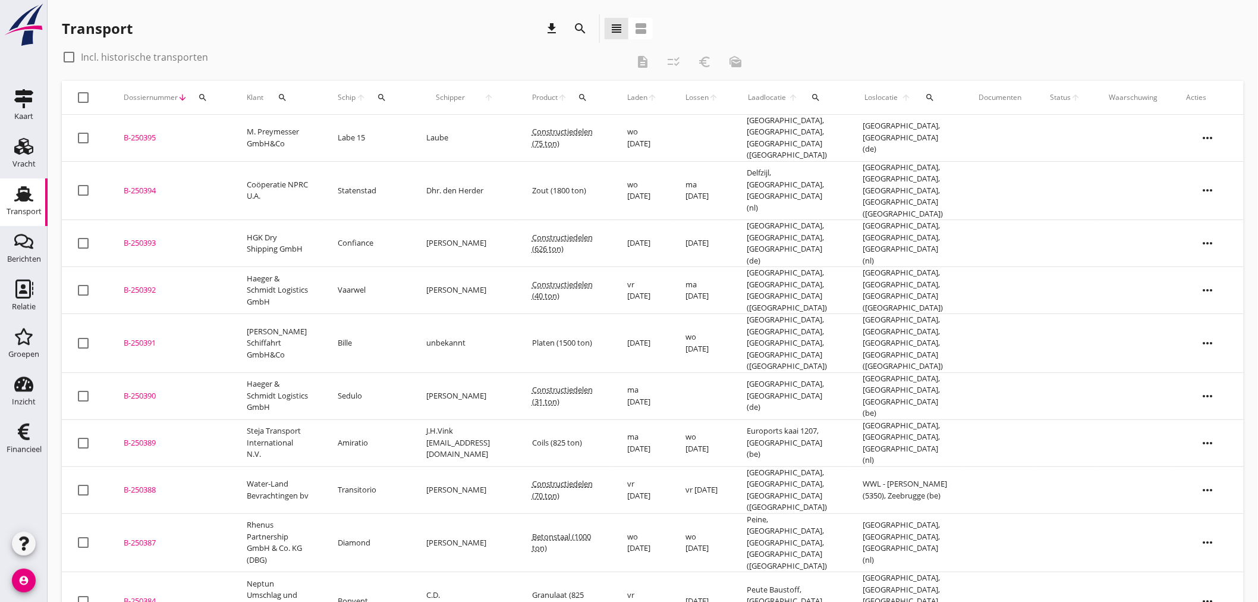
click at [224, 220] on td "B-250393 upload_file Drop hier uw bestand om het aan het dossier toe te voegen" at bounding box center [170, 243] width 123 height 47
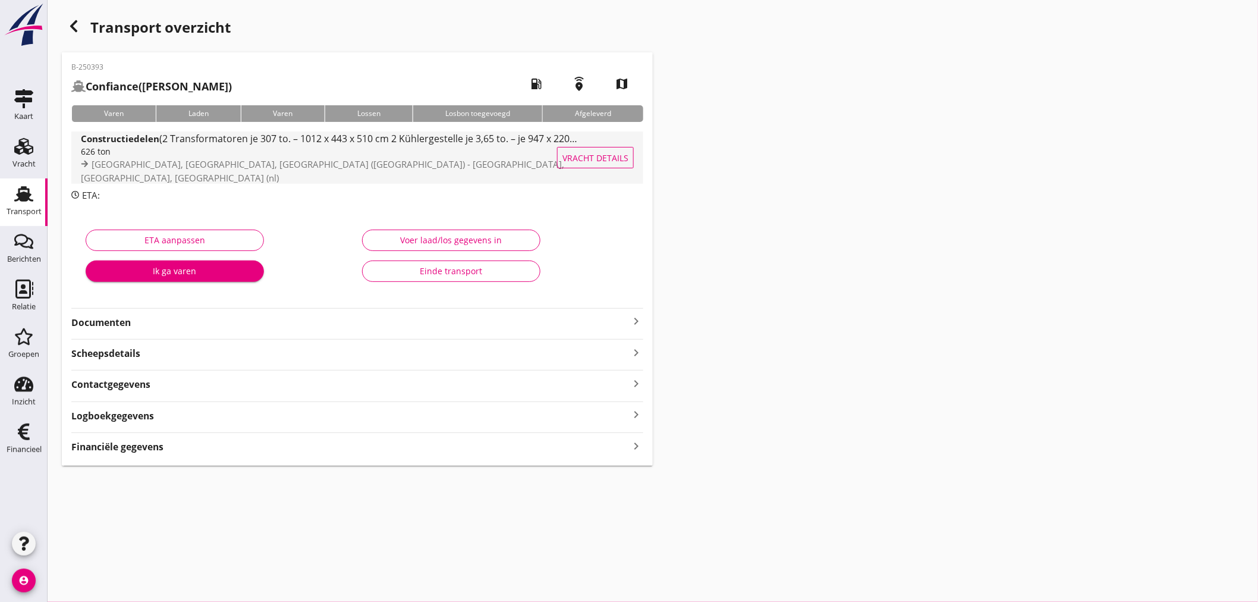
click at [194, 145] on span "(2 Transformatoren je 307 to. – 1012 x 443 x 510 cm 2 Kühlergestelle je 3,65 to…" at bounding box center [471, 138] width 624 height 13
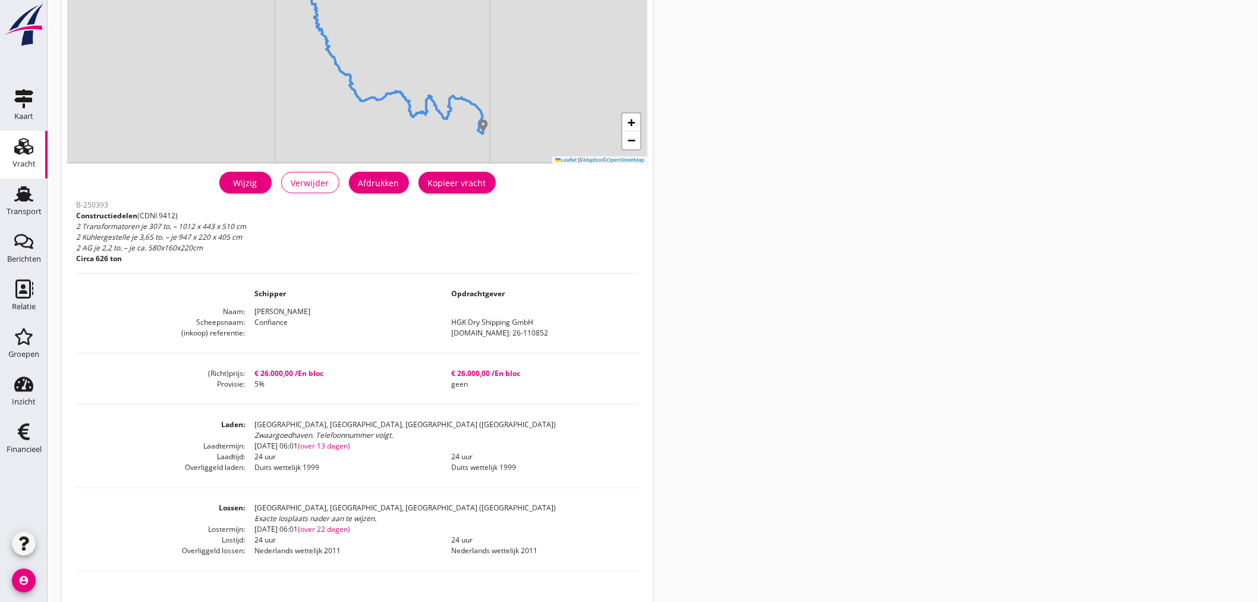
scroll to position [66, 0]
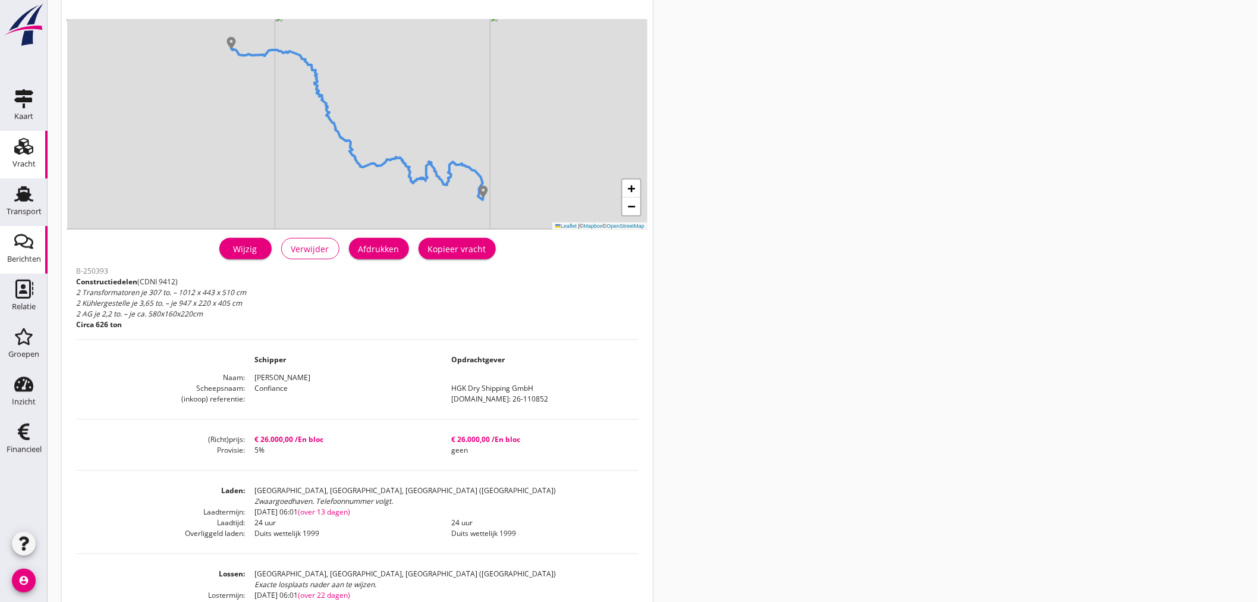
drag, startPoint x: 22, startPoint y: 218, endPoint x: 43, endPoint y: 239, distance: 30.3
click at [22, 218] on div "Transport" at bounding box center [24, 211] width 35 height 17
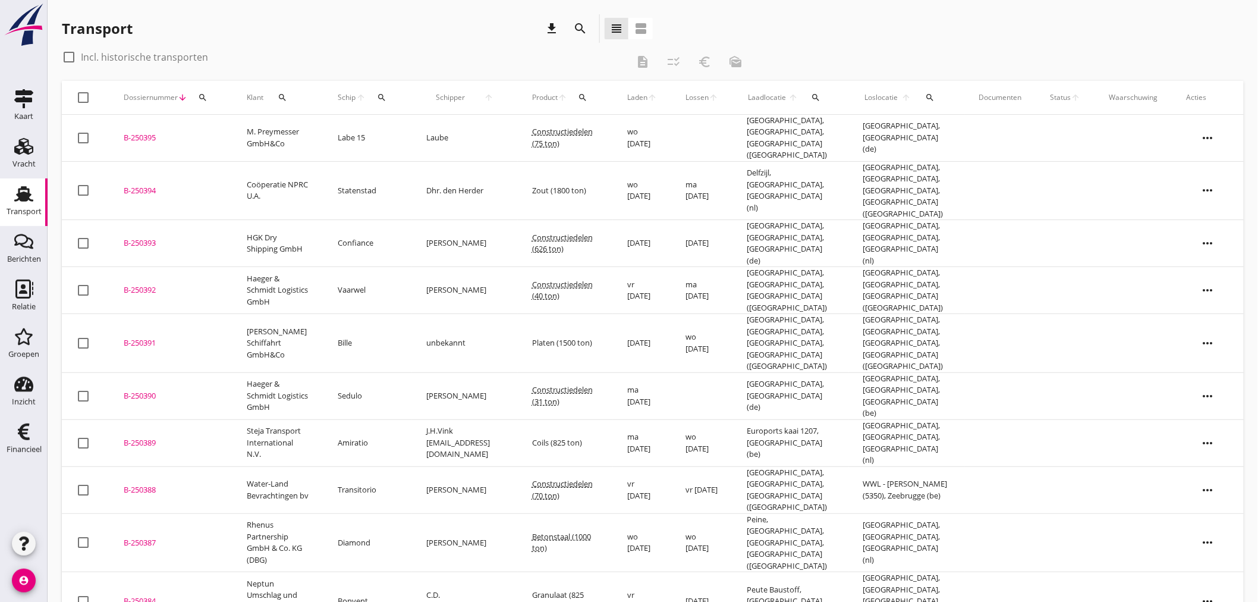
click at [224, 174] on td "B-250394 upload_file Drop hier uw bestand om het aan het dossier toe te voegen" at bounding box center [170, 190] width 123 height 59
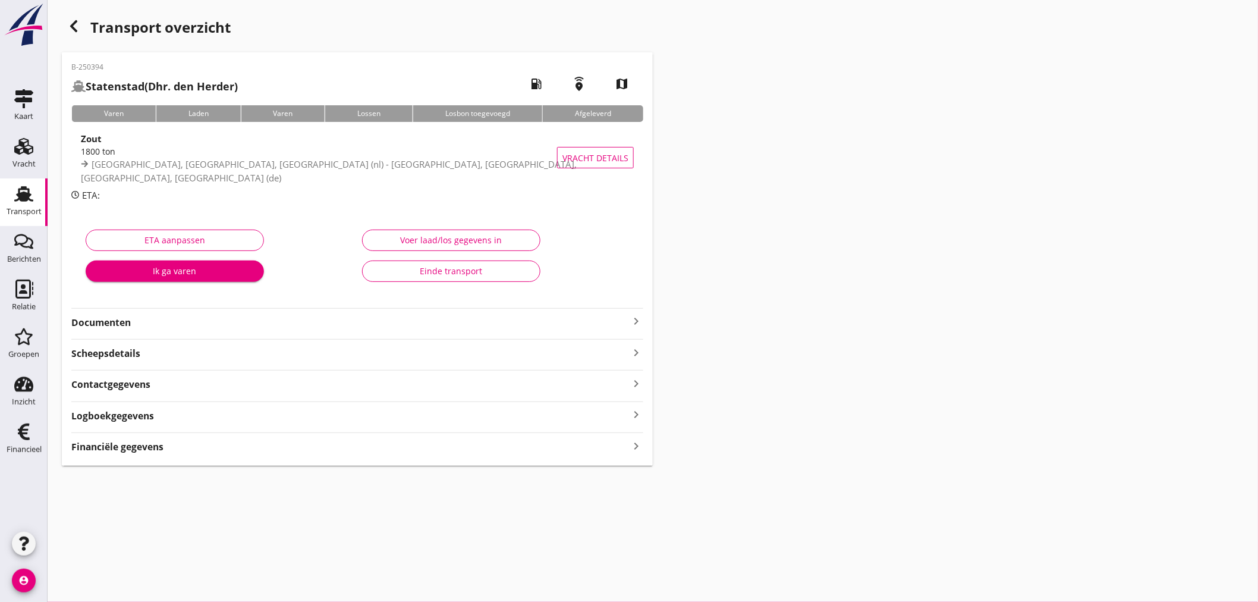
click at [318, 158] on div "1800 ton" at bounding box center [330, 151] width 498 height 12
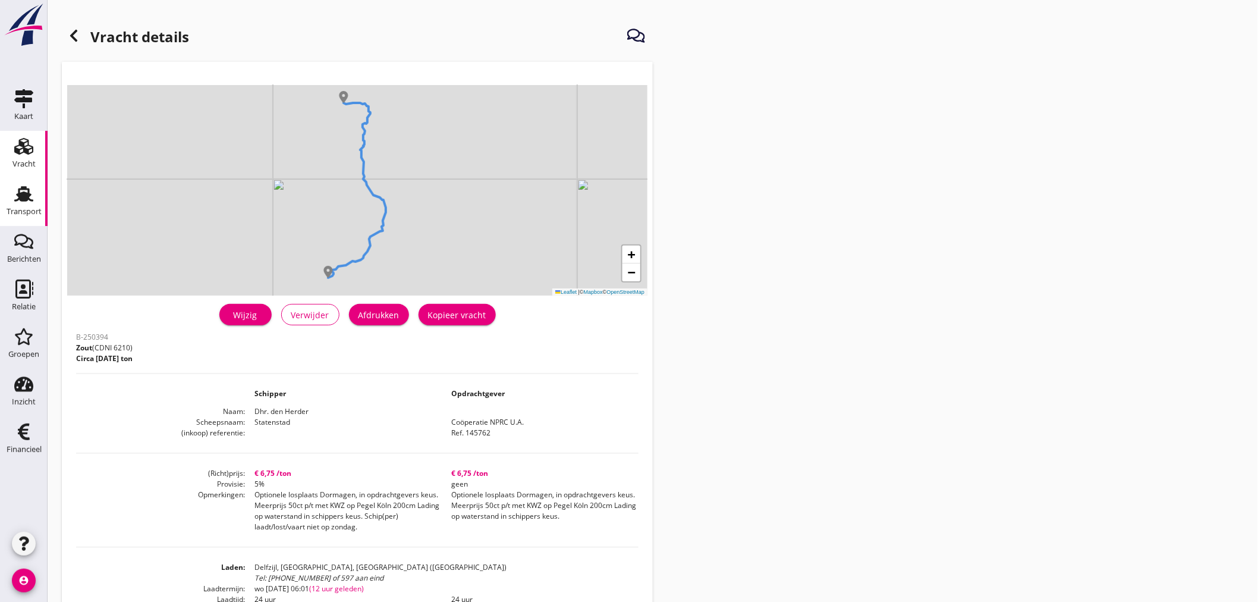
click at [15, 203] on div "Transport" at bounding box center [24, 211] width 35 height 17
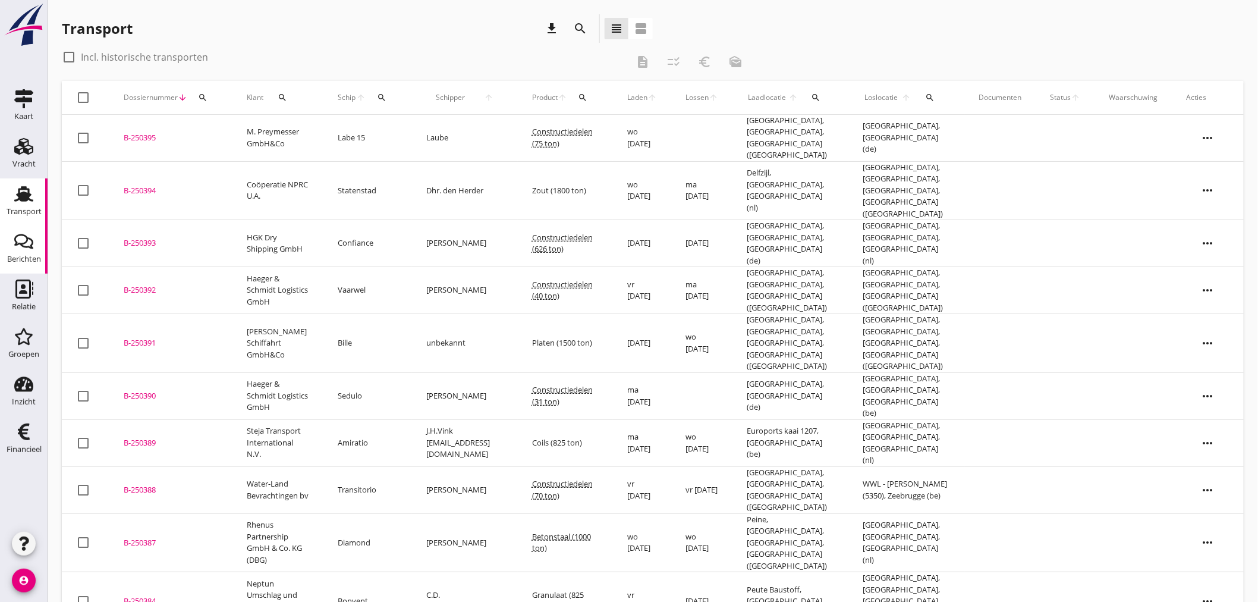
click at [316, 135] on td "M. Preymesser GmbH&Co" at bounding box center [277, 138] width 91 height 47
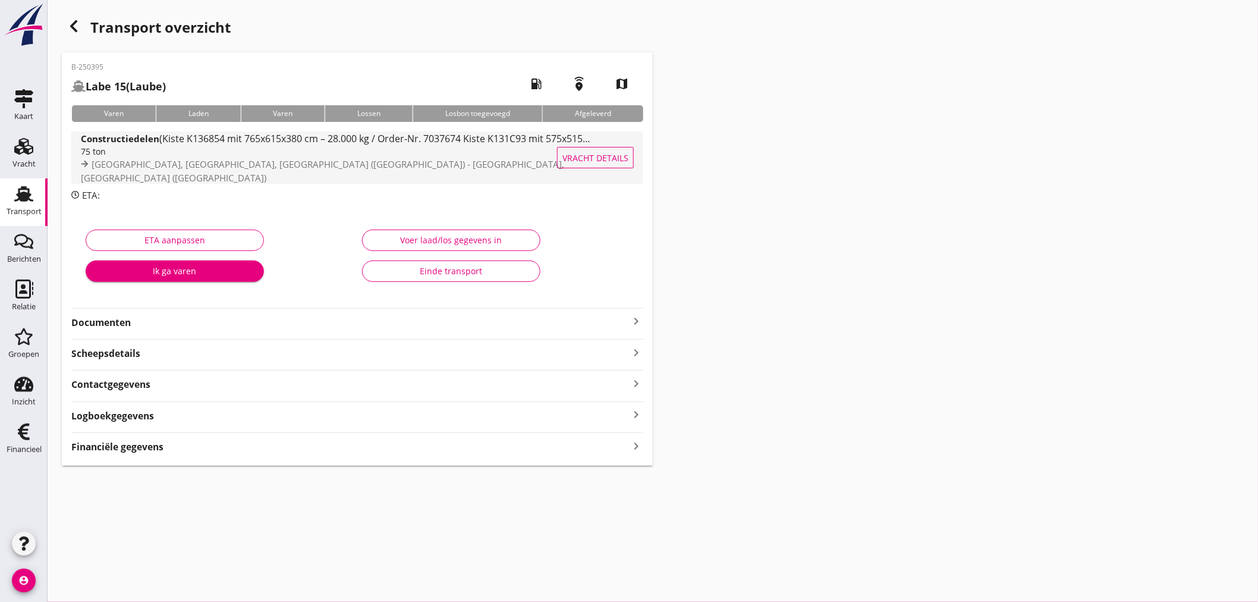
click at [234, 158] on div "75 ton" at bounding box center [337, 151] width 513 height 12
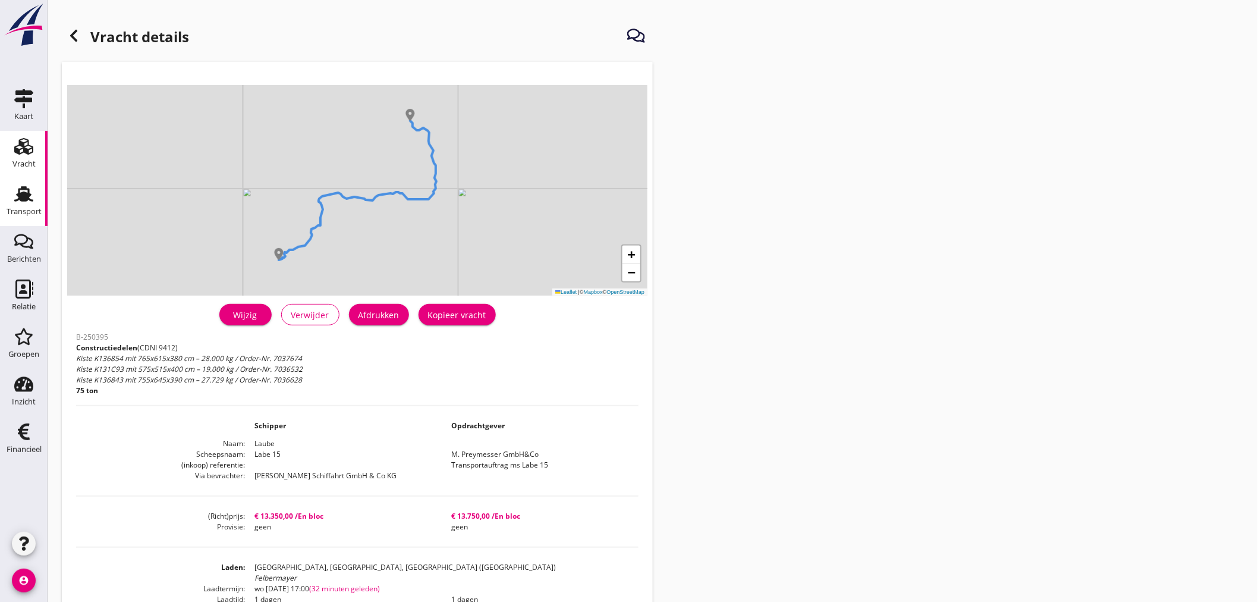
click at [27, 193] on use at bounding box center [23, 193] width 19 height 15
